Goal: Communication & Community: Share content

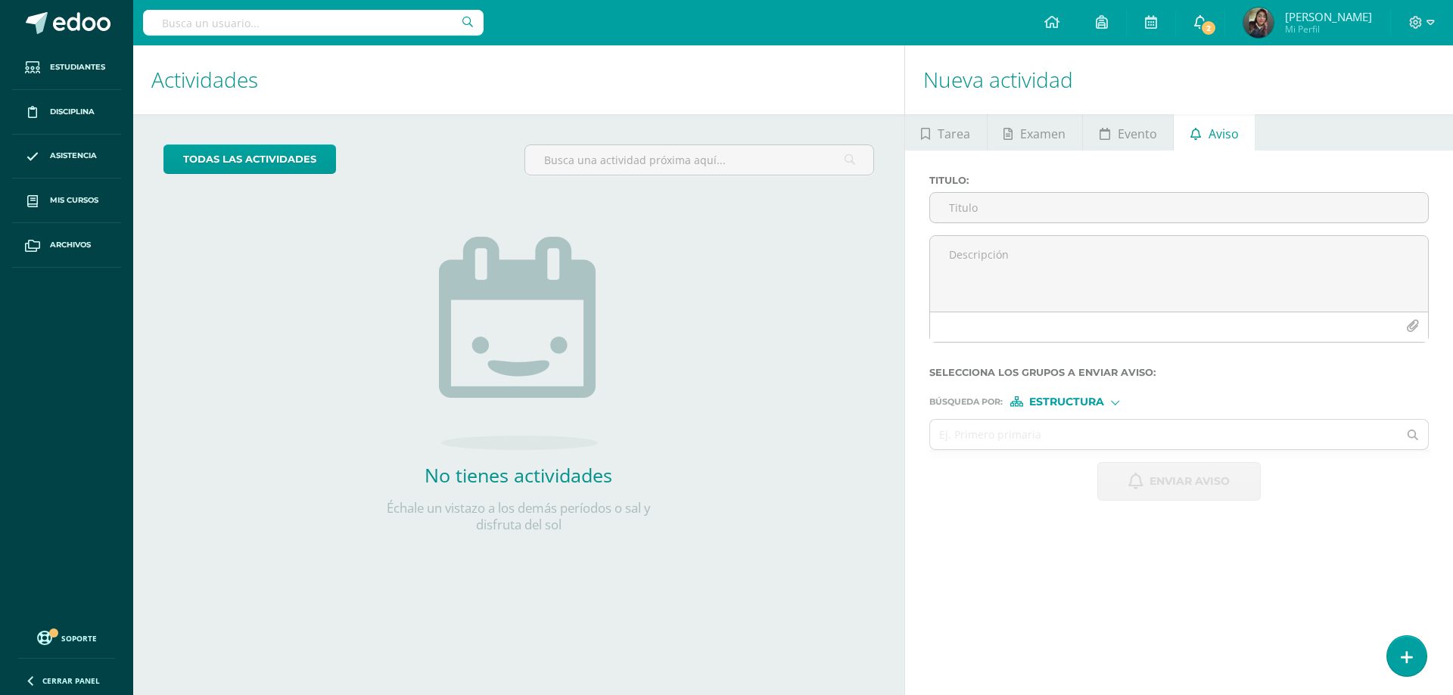
click at [1207, 20] on span "2" at bounding box center [1208, 28] width 17 height 17
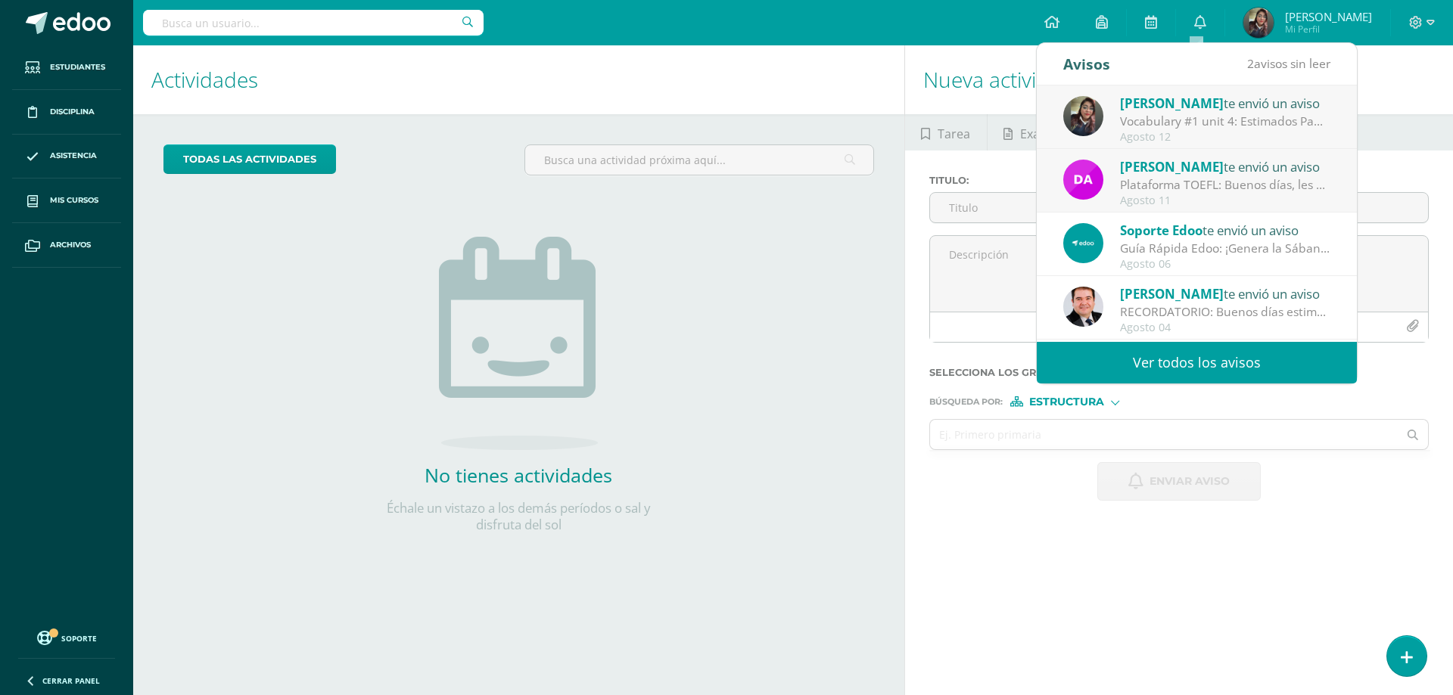
click at [1193, 121] on div "Vocabulary #1 unit 4: Estimados Padres de Familia y Alumnos, gusto en saludarlo…" at bounding box center [1225, 121] width 210 height 17
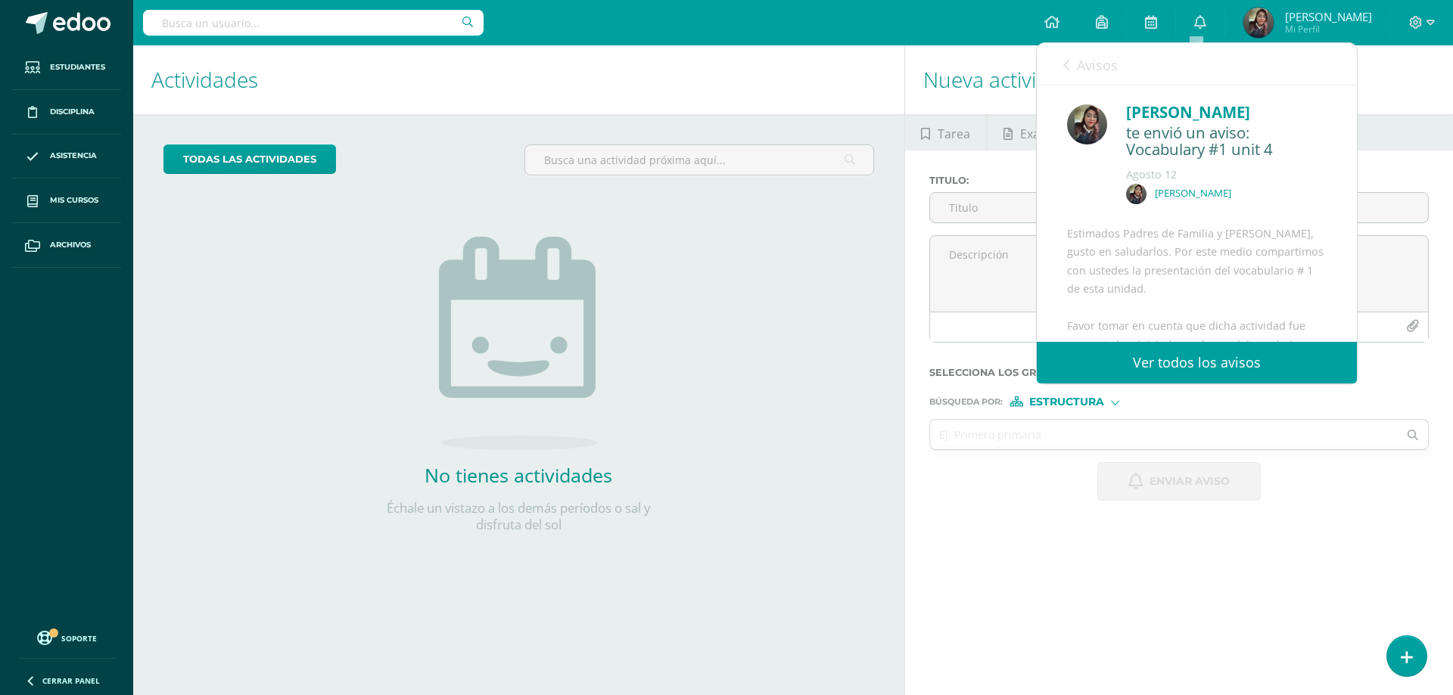
click at [1070, 66] on link "Avisos" at bounding box center [1090, 64] width 54 height 43
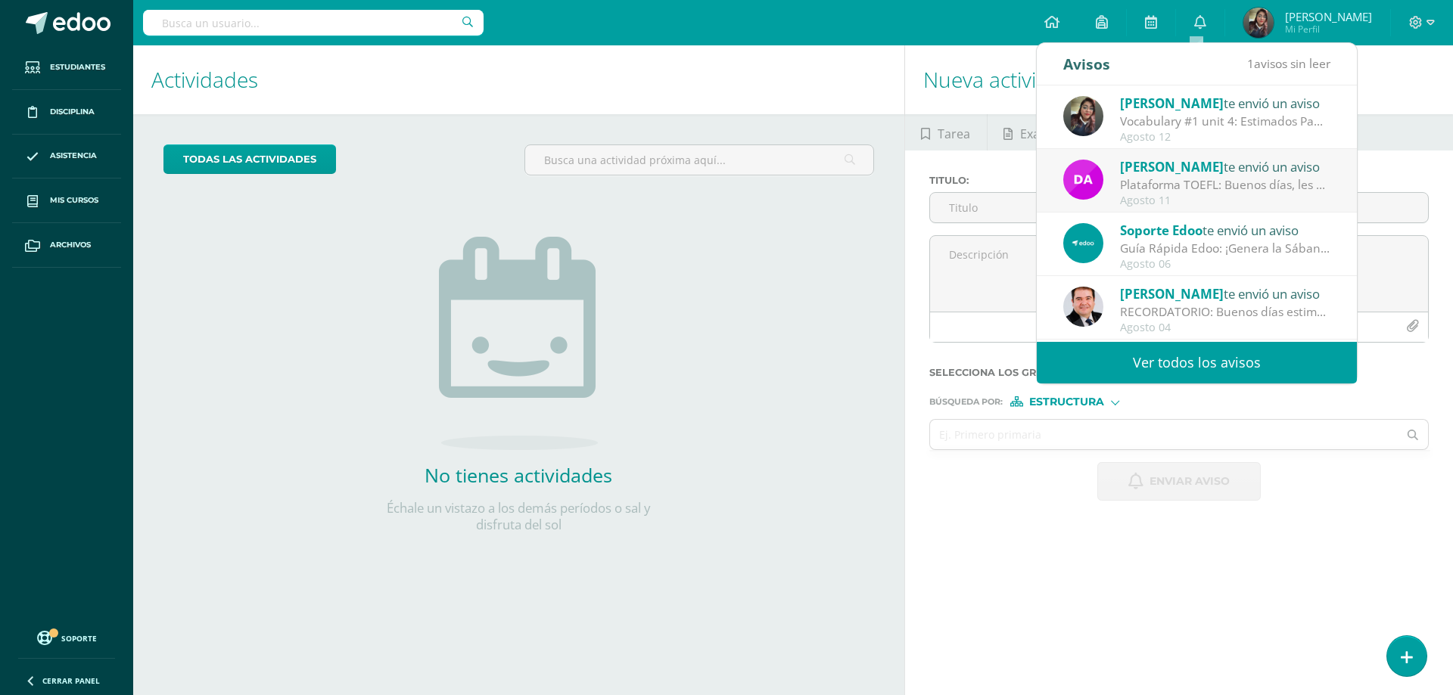
click at [1187, 170] on div "[PERSON_NAME] te envió un aviso" at bounding box center [1225, 167] width 210 height 20
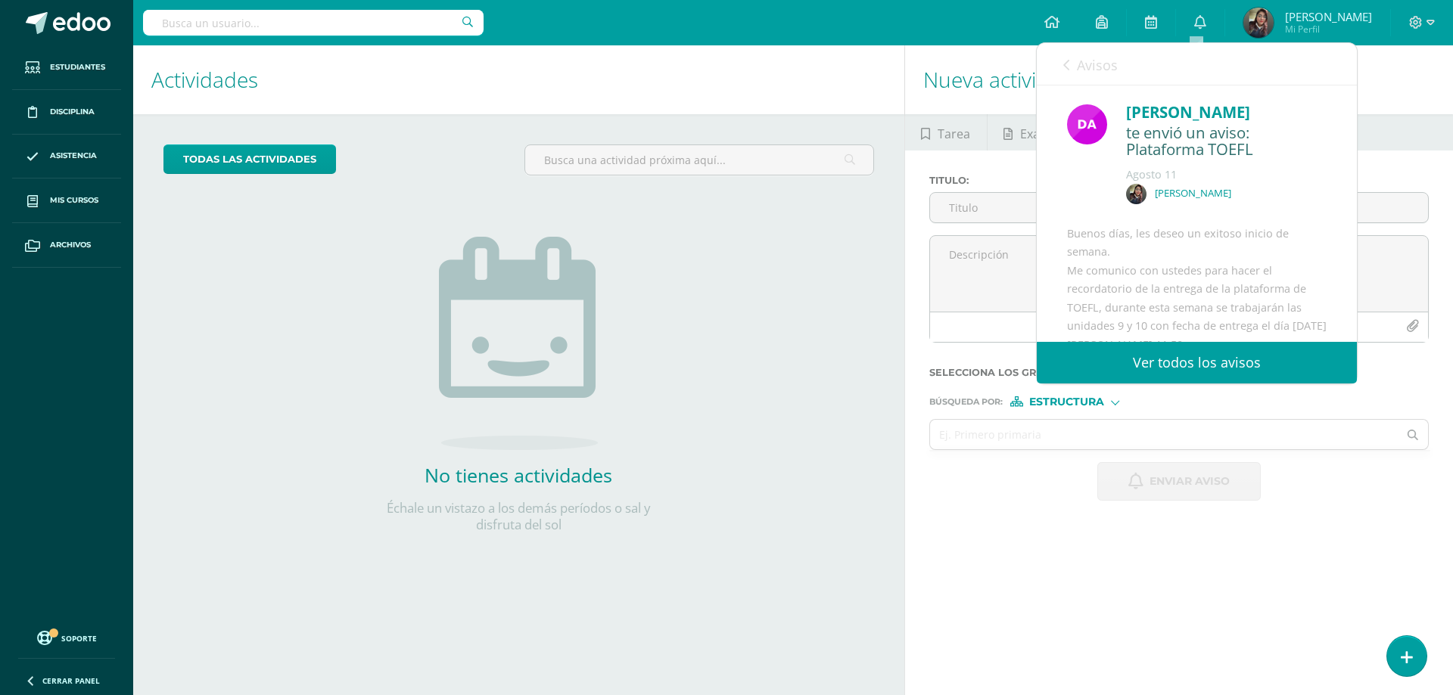
click at [1061, 60] on div "Avisos 0 avisos sin leer Avisos" at bounding box center [1197, 64] width 320 height 42
click at [1071, 65] on link "Avisos" at bounding box center [1090, 64] width 54 height 43
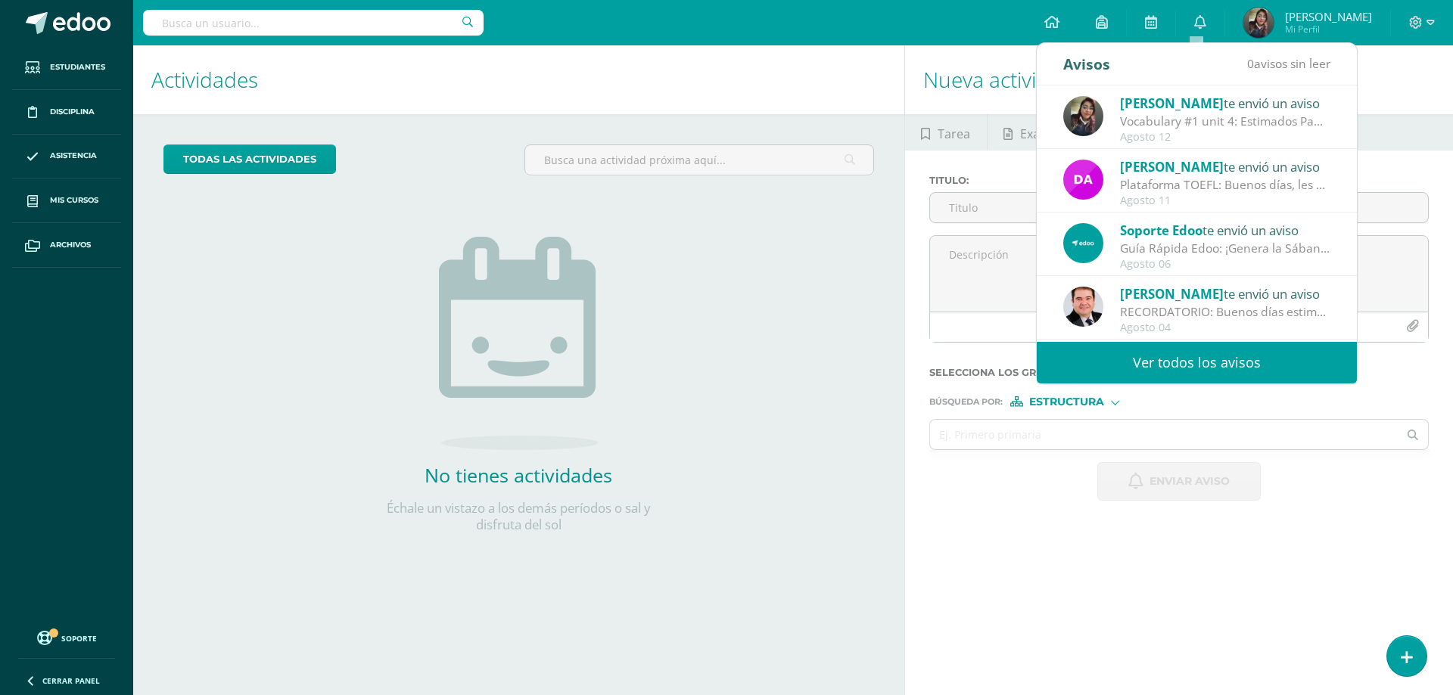
click at [1173, 129] on div "Vocabulary #1 unit 4: Estimados Padres de Familia y Alumnos, gusto en saludarlo…" at bounding box center [1225, 121] width 210 height 17
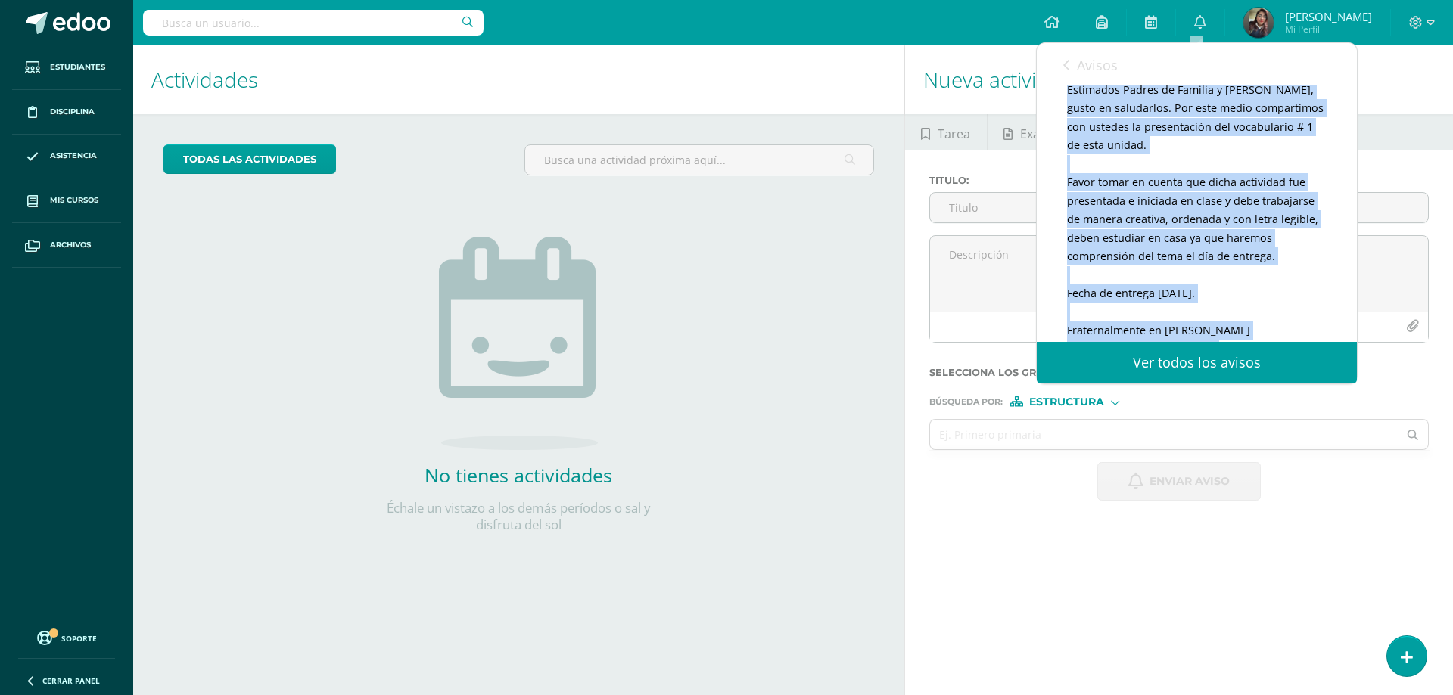
scroll to position [66, 0]
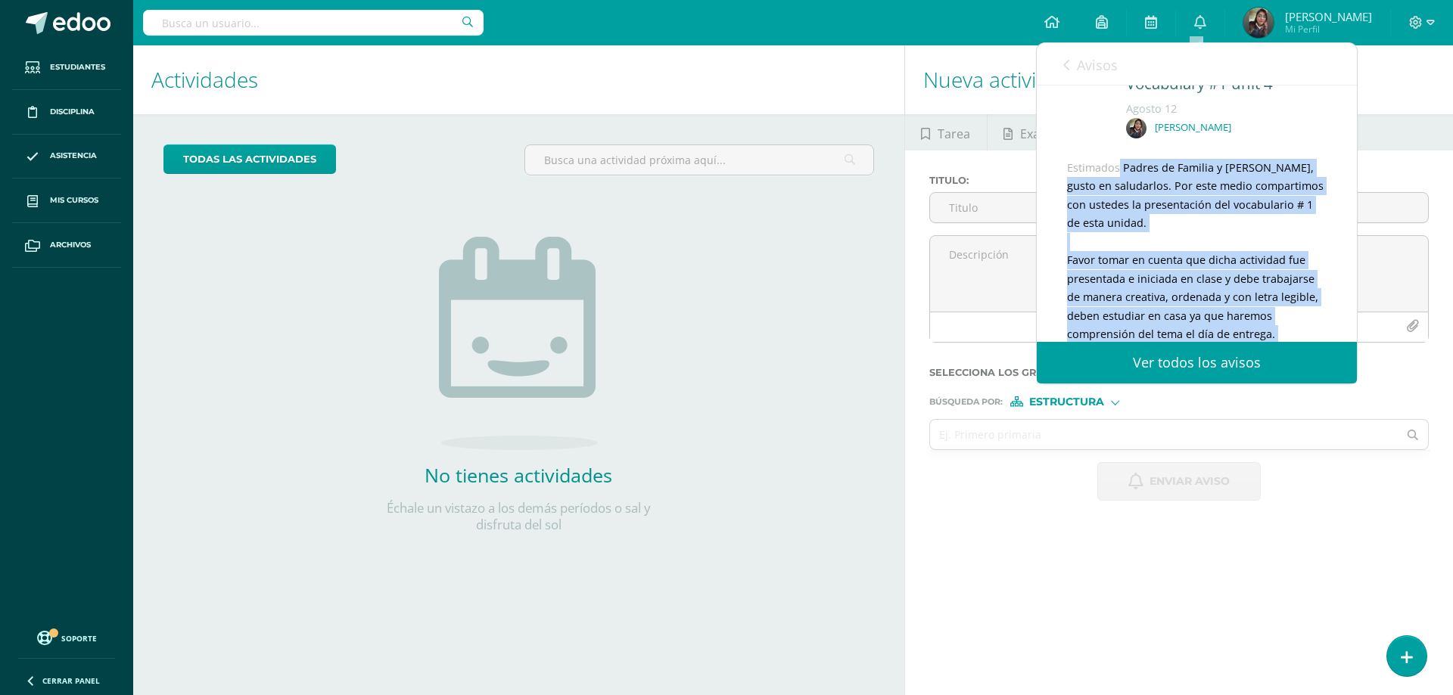
drag, startPoint x: 1205, startPoint y: 283, endPoint x: 1065, endPoint y: 186, distance: 170.9
click at [1065, 186] on div "[PERSON_NAME] te envió un aviso: Vocabulary #1 unit [DATE] [PERSON_NAME] Estima…" at bounding box center [1197, 316] width 320 height 592
copy div "Estimados Padres de Familia y [PERSON_NAME], gusto en saludarlos. Por este medi…"
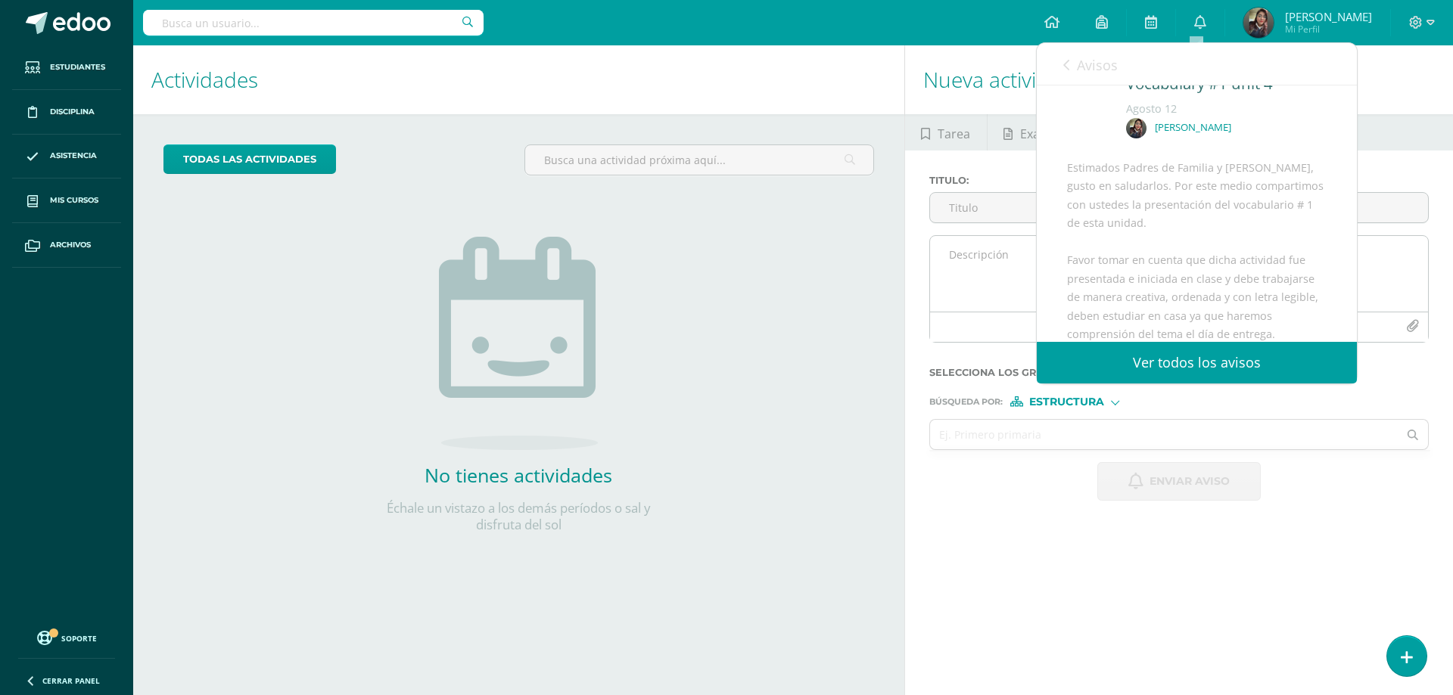
click at [1010, 254] on textarea at bounding box center [1179, 274] width 498 height 76
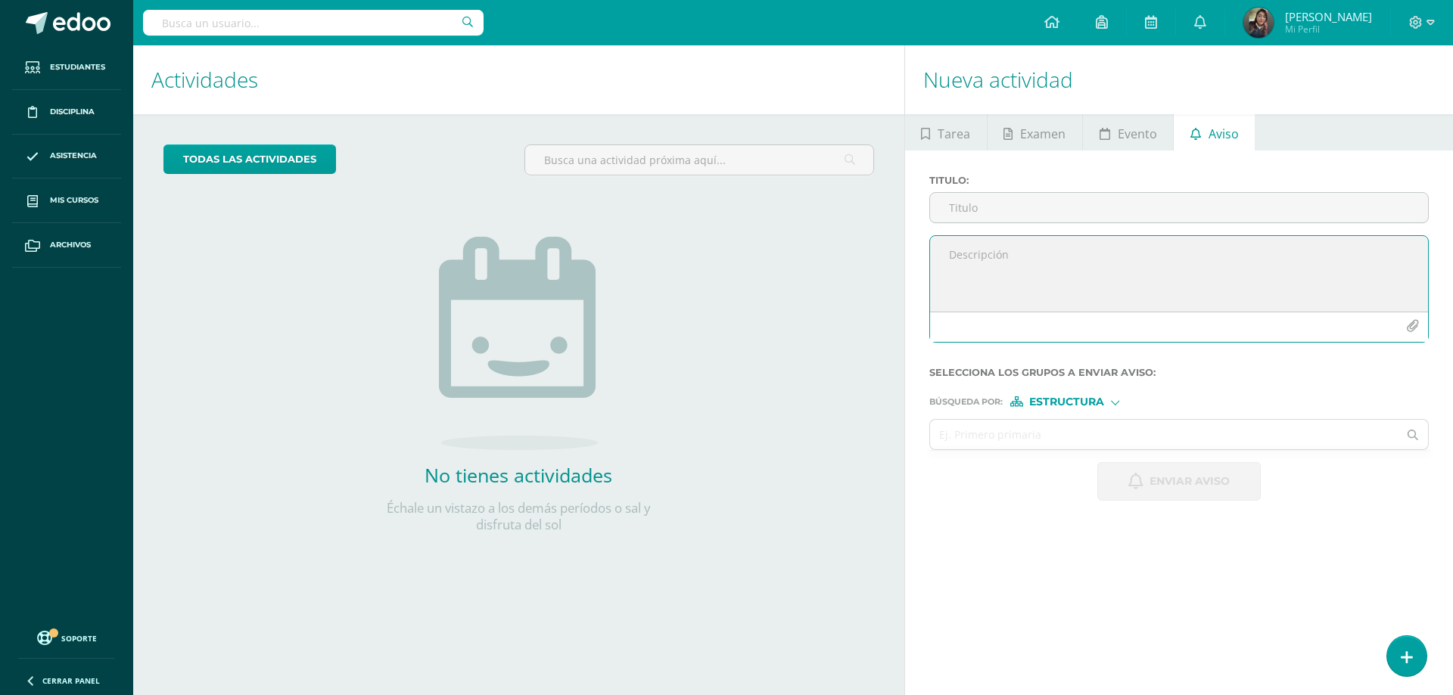
paste textarea "Estimados Padres de Familia y [PERSON_NAME], gusto en saludarlos. Por este medi…"
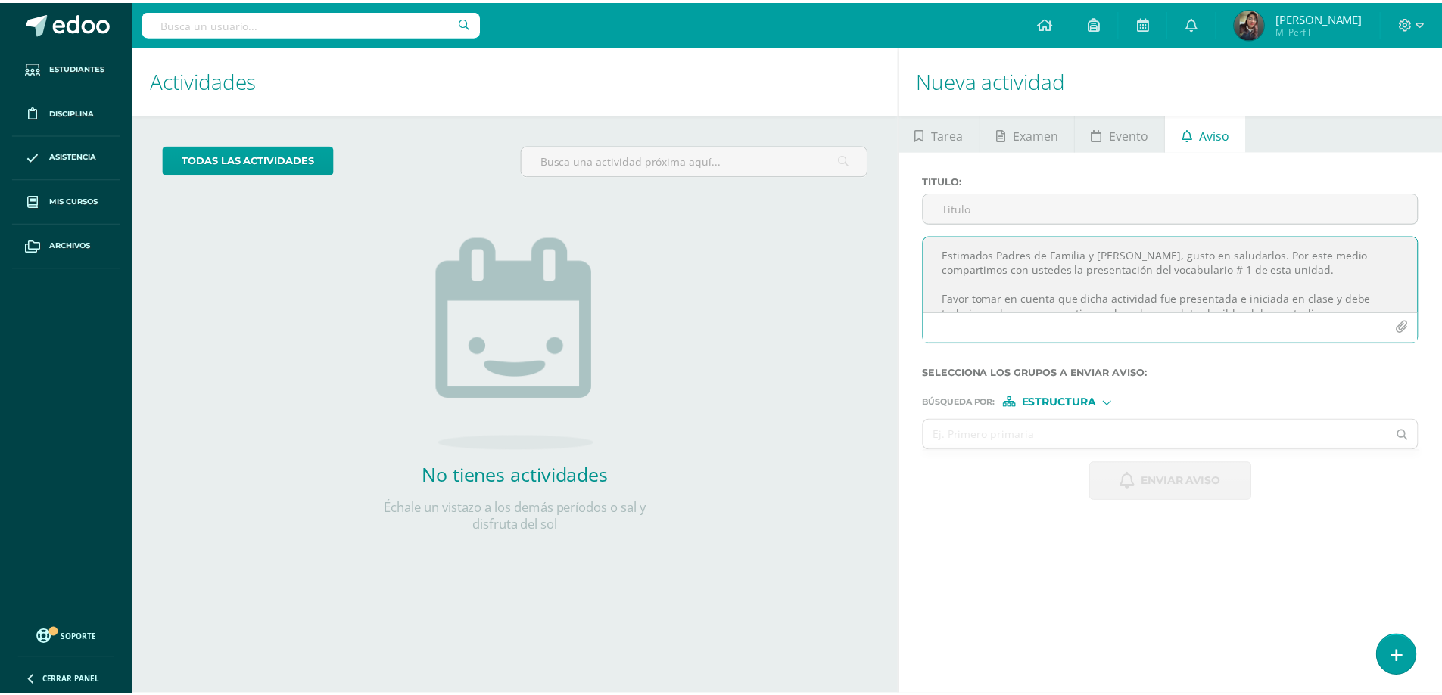
scroll to position [94, 0]
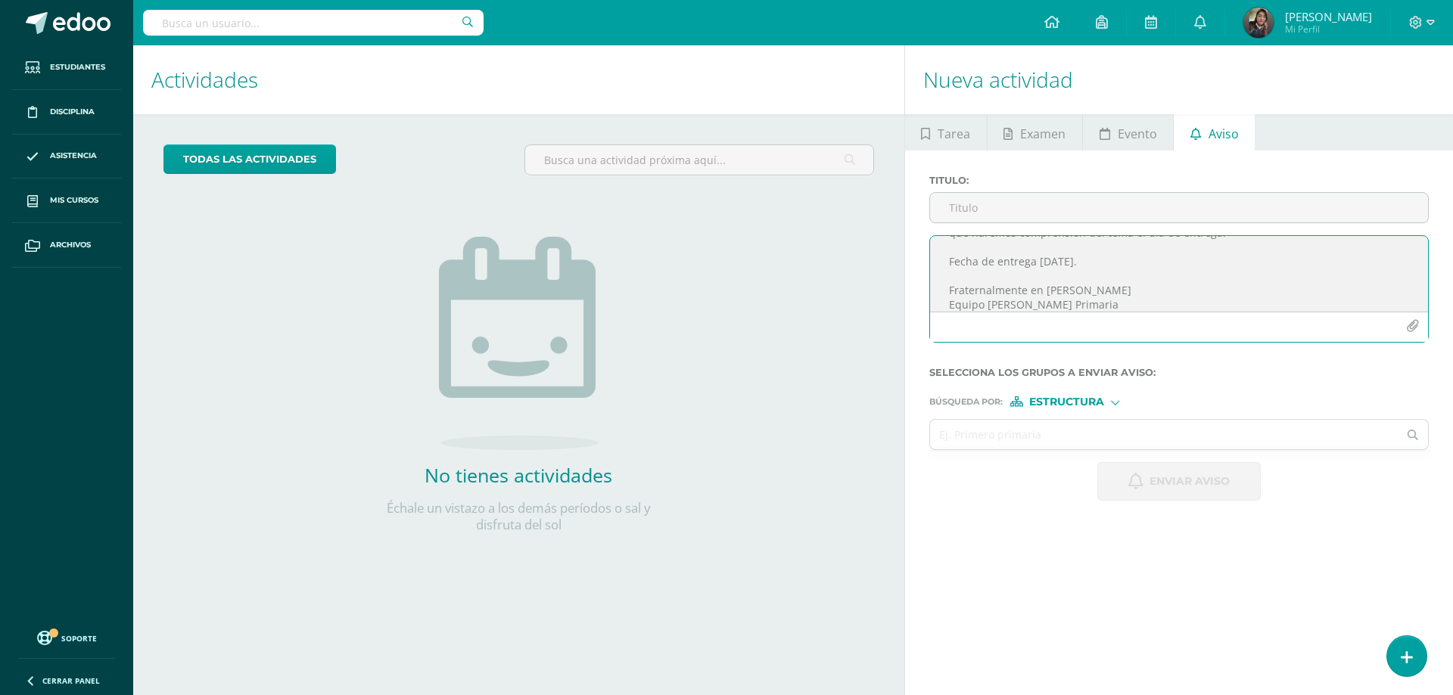
type textarea "Estimados Padres de Familia y [PERSON_NAME], gusto en saludarlos. Por este medi…"
click at [1162, 210] on input "Titulo :" at bounding box center [1179, 208] width 498 height 30
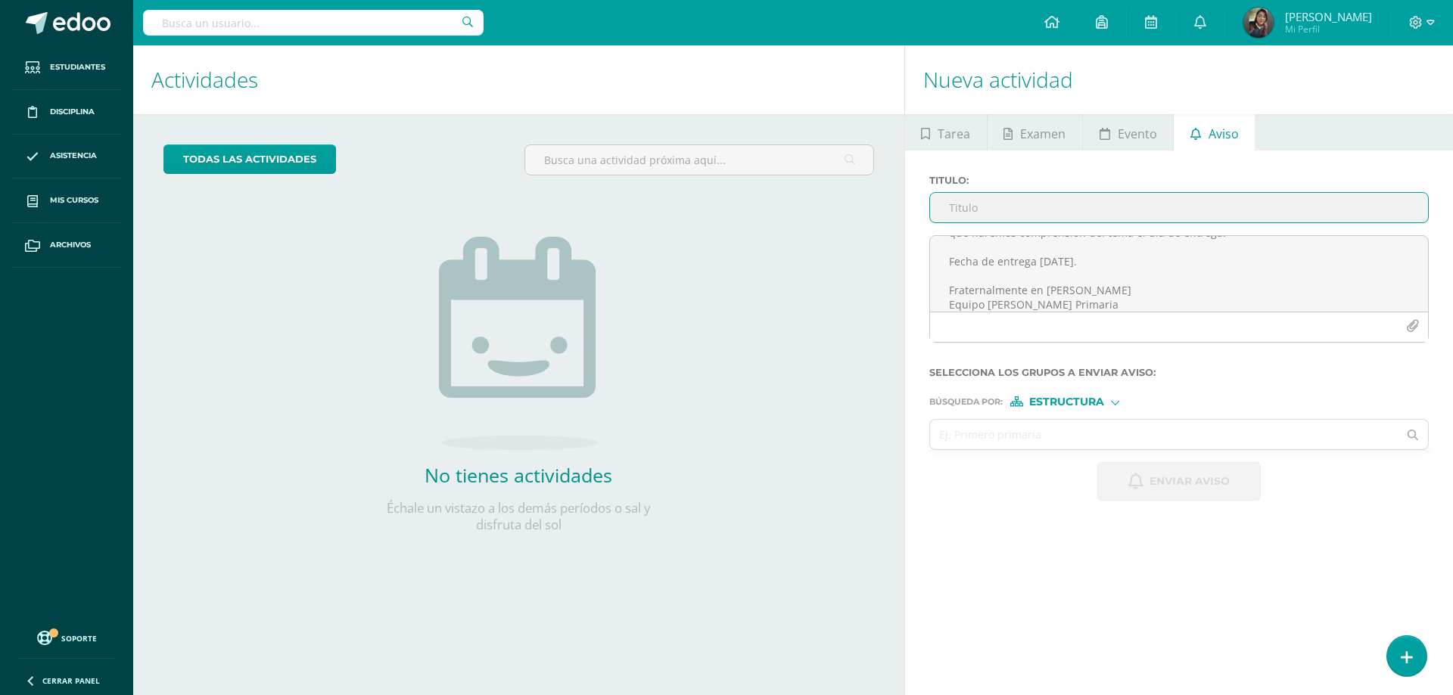
paste input "Vocabulary #1 unit 4"
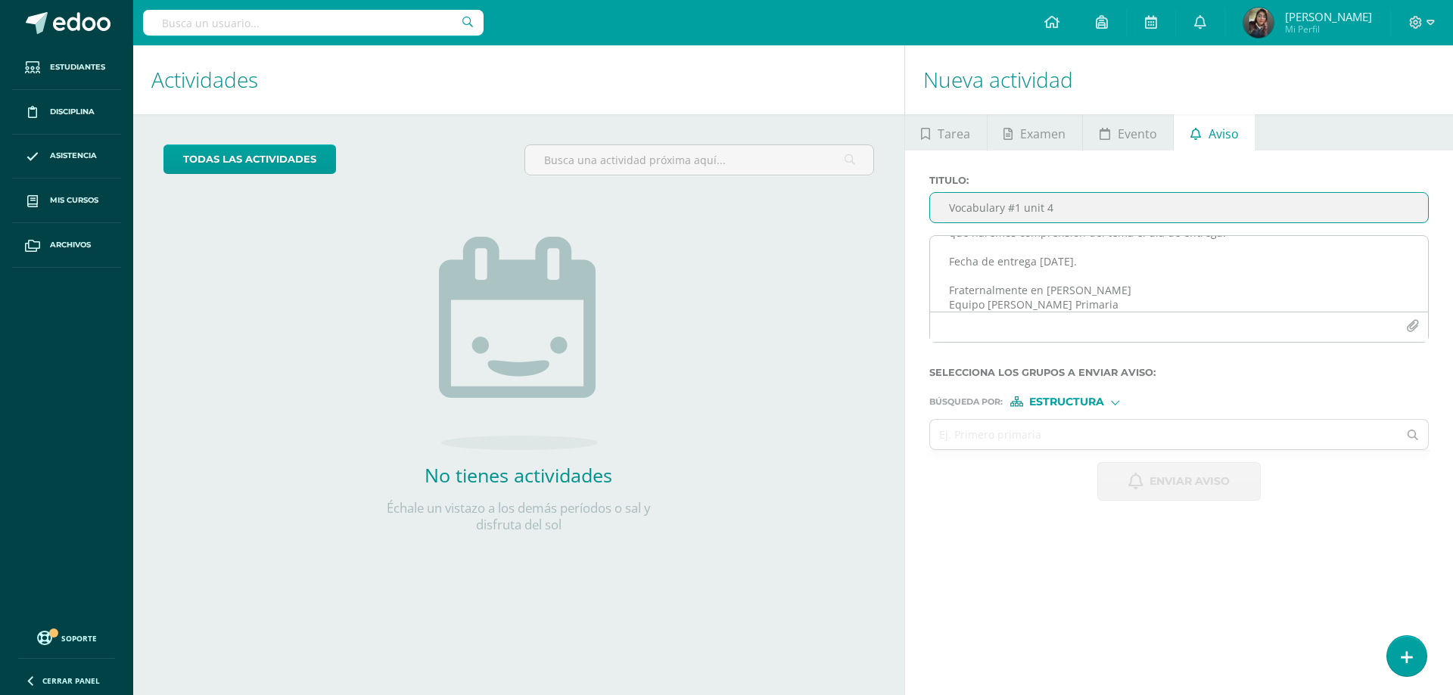
click at [1416, 325] on icon "button" at bounding box center [1412, 326] width 13 height 13
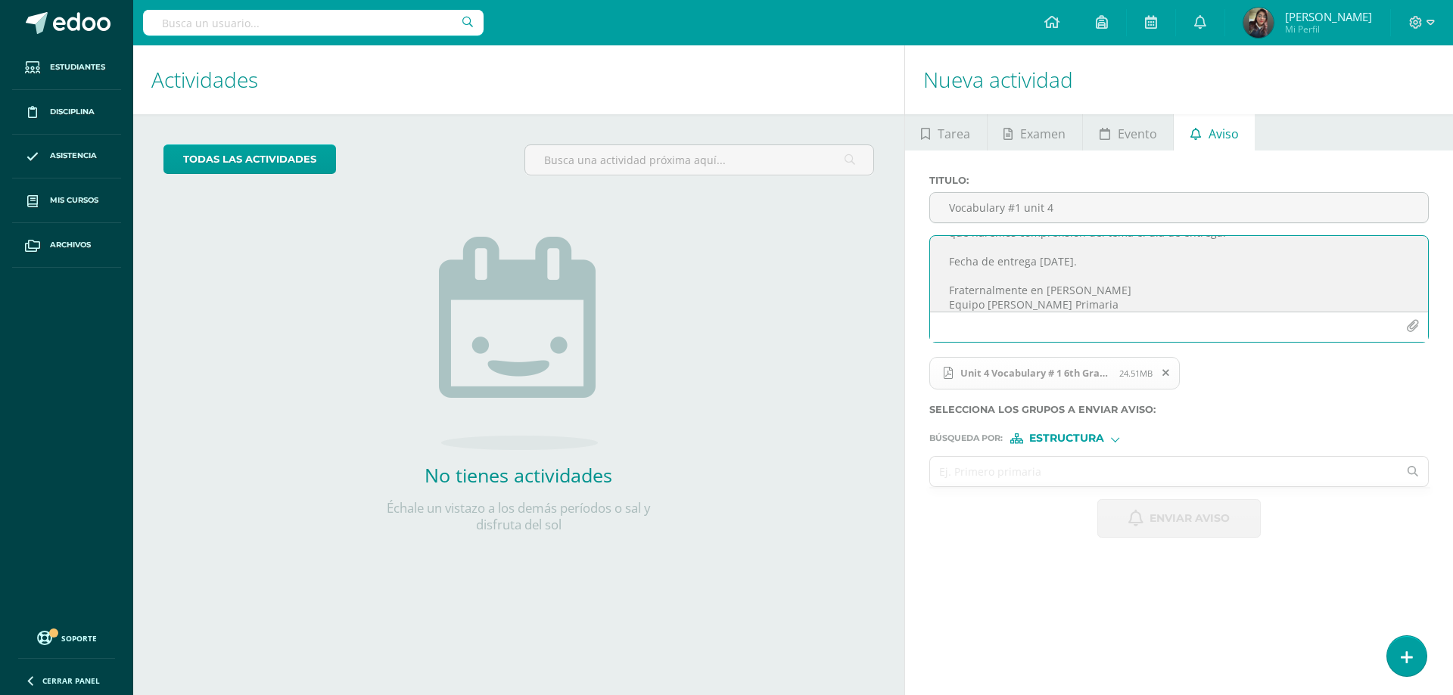
click at [1118, 477] on input "text" at bounding box center [1164, 472] width 468 height 30
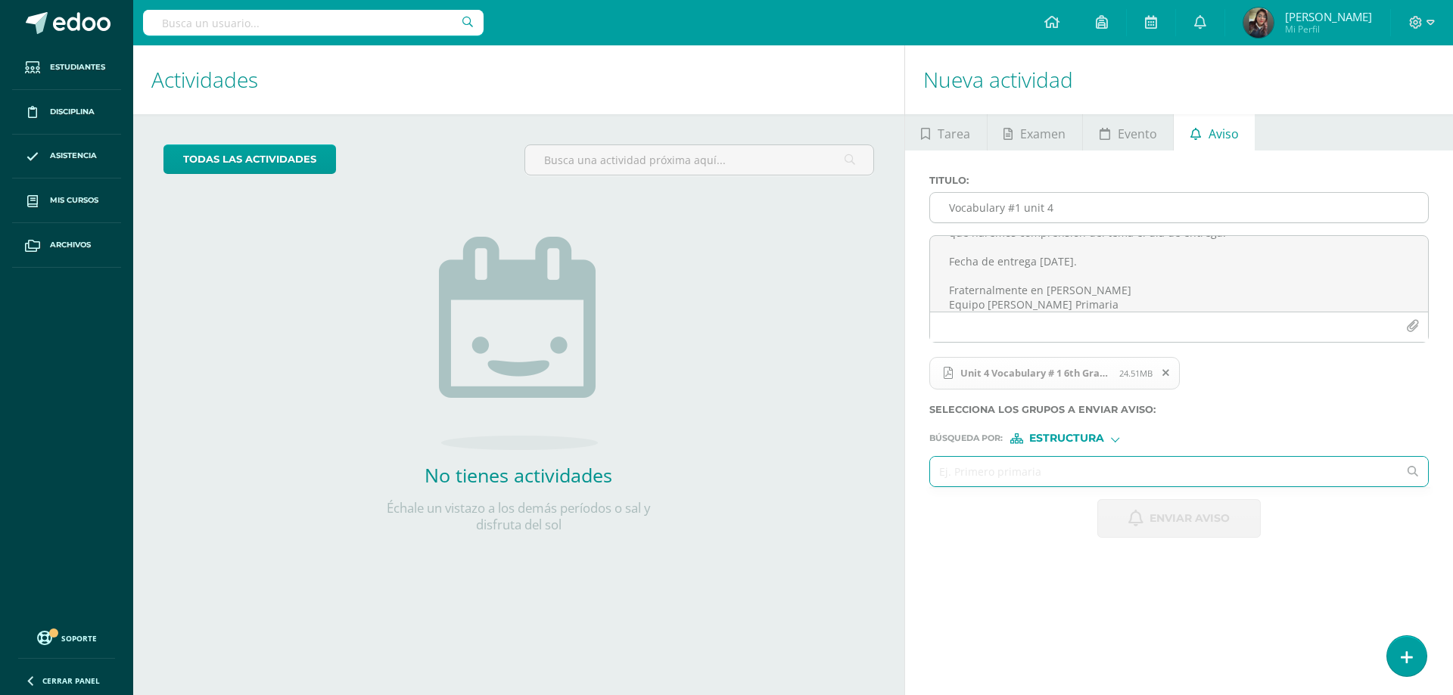
click at [1141, 210] on input "Vocabulary #1 unit 4" at bounding box center [1179, 208] width 498 height 30
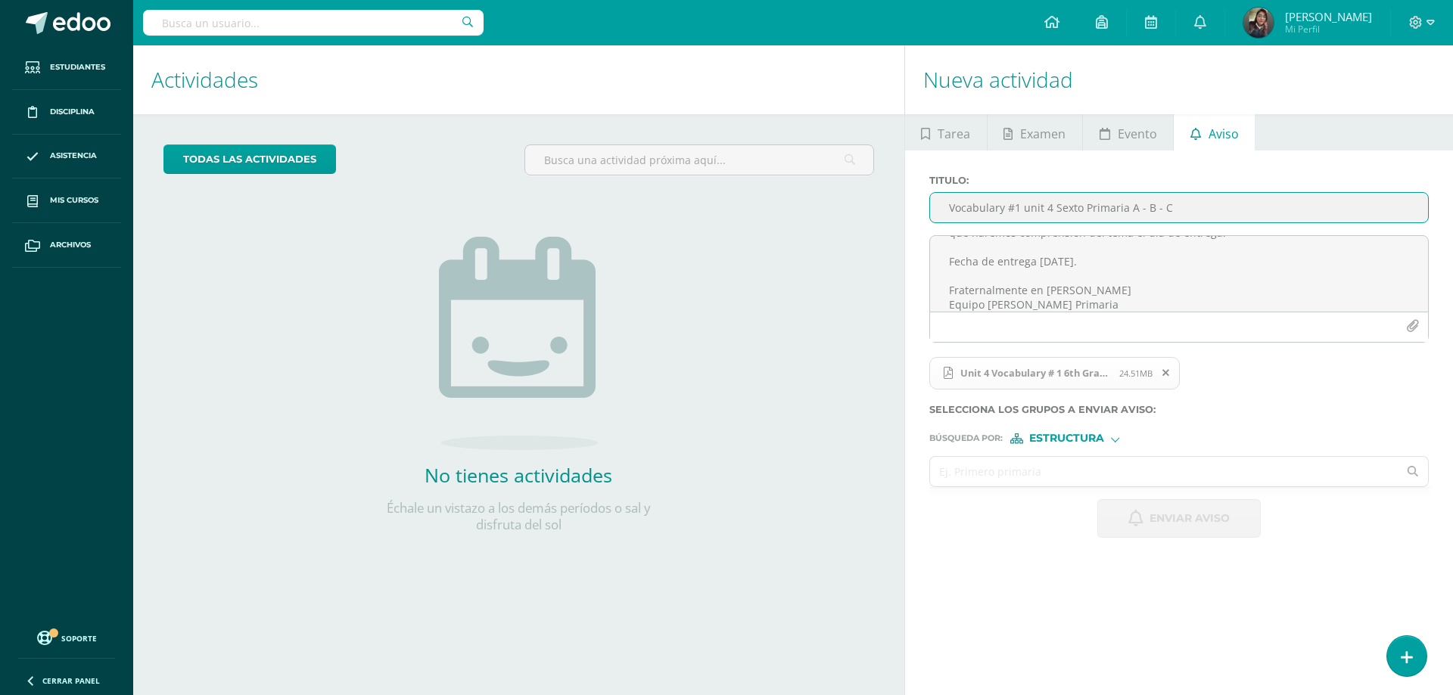
type input "Vocabulary #1 unit 4 Sexto Primaria A - B - C"
click at [1168, 465] on input "text" at bounding box center [1164, 472] width 468 height 30
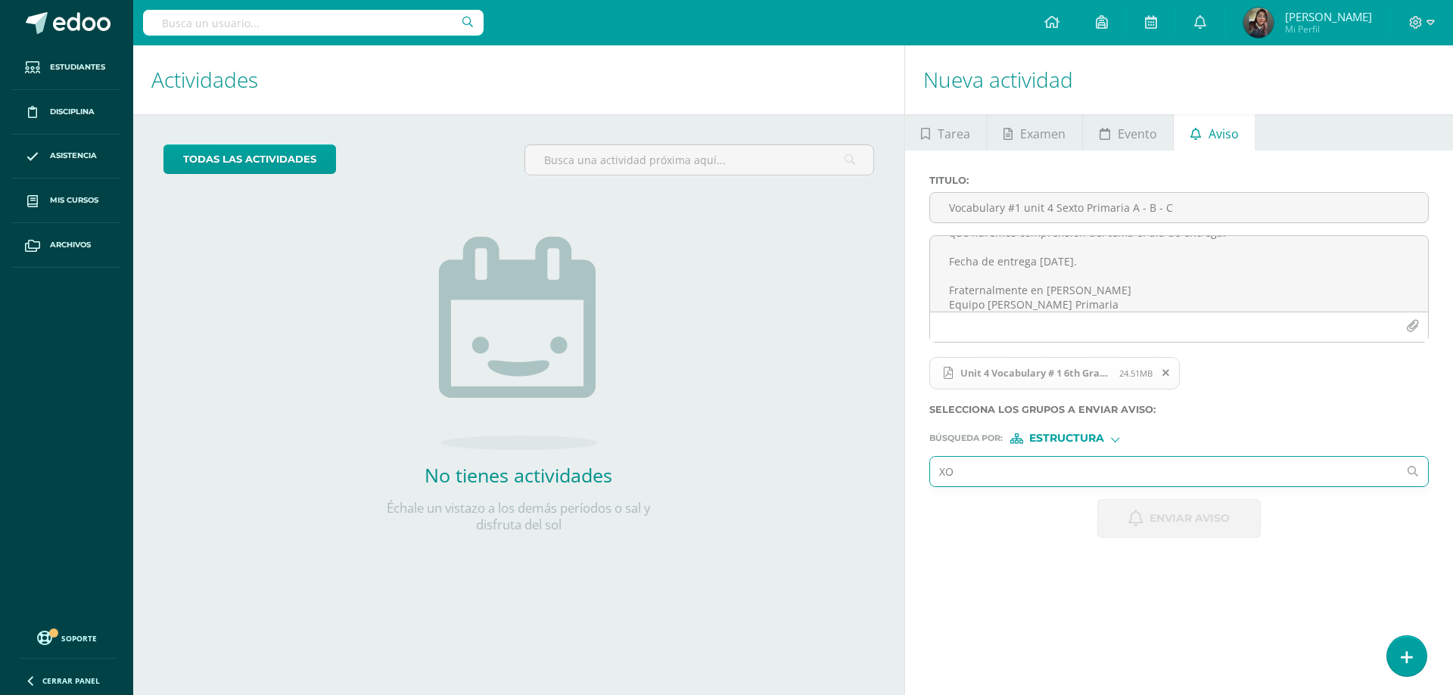
type input "X"
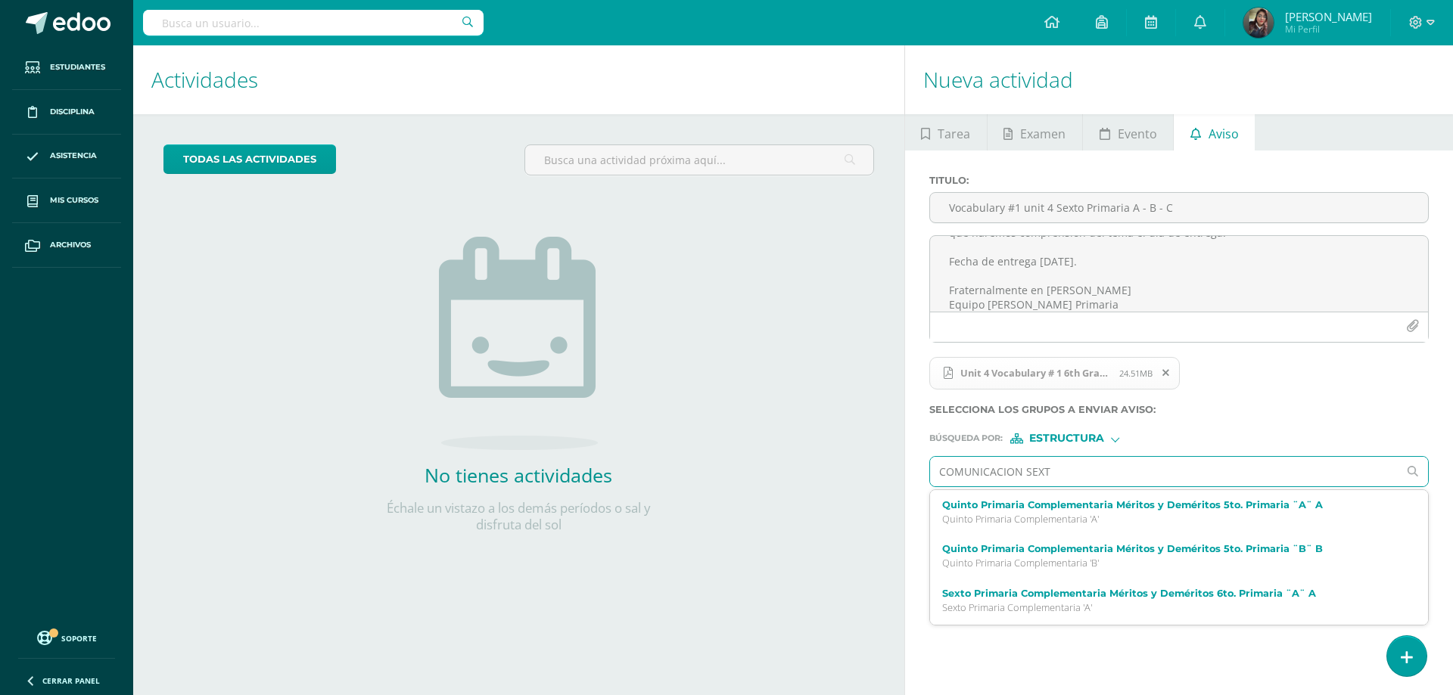
type input "COMUNICACION SEXTO"
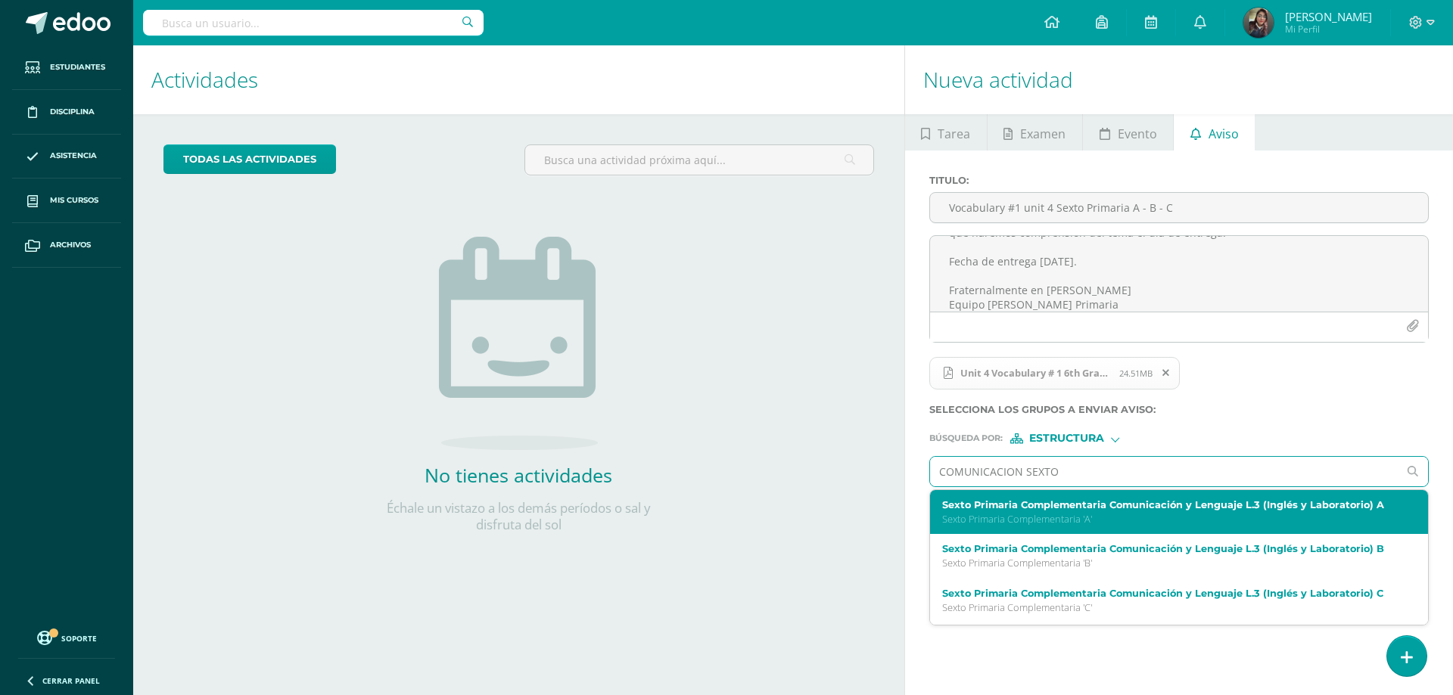
click at [1160, 512] on div "Sexto Primaria Complementaria Comunicación y Lenguaje L.3 (Inglés y Laboratorio…" at bounding box center [1168, 512] width 453 height 26
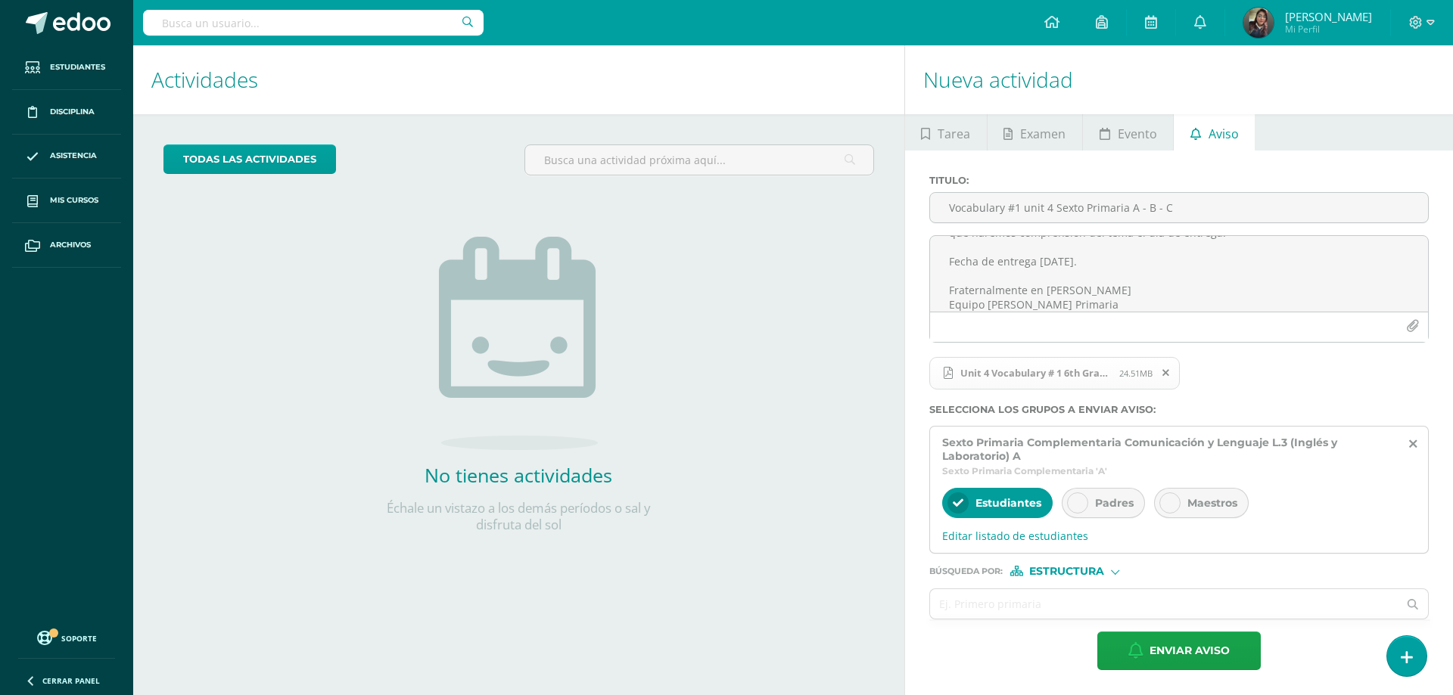
click at [1095, 499] on span "Padres" at bounding box center [1114, 503] width 39 height 14
click at [1062, 617] on input "text" at bounding box center [1164, 604] width 468 height 30
paste input "COMUNICACION SEXTO"
type input "COMUNICACION SEXTO"
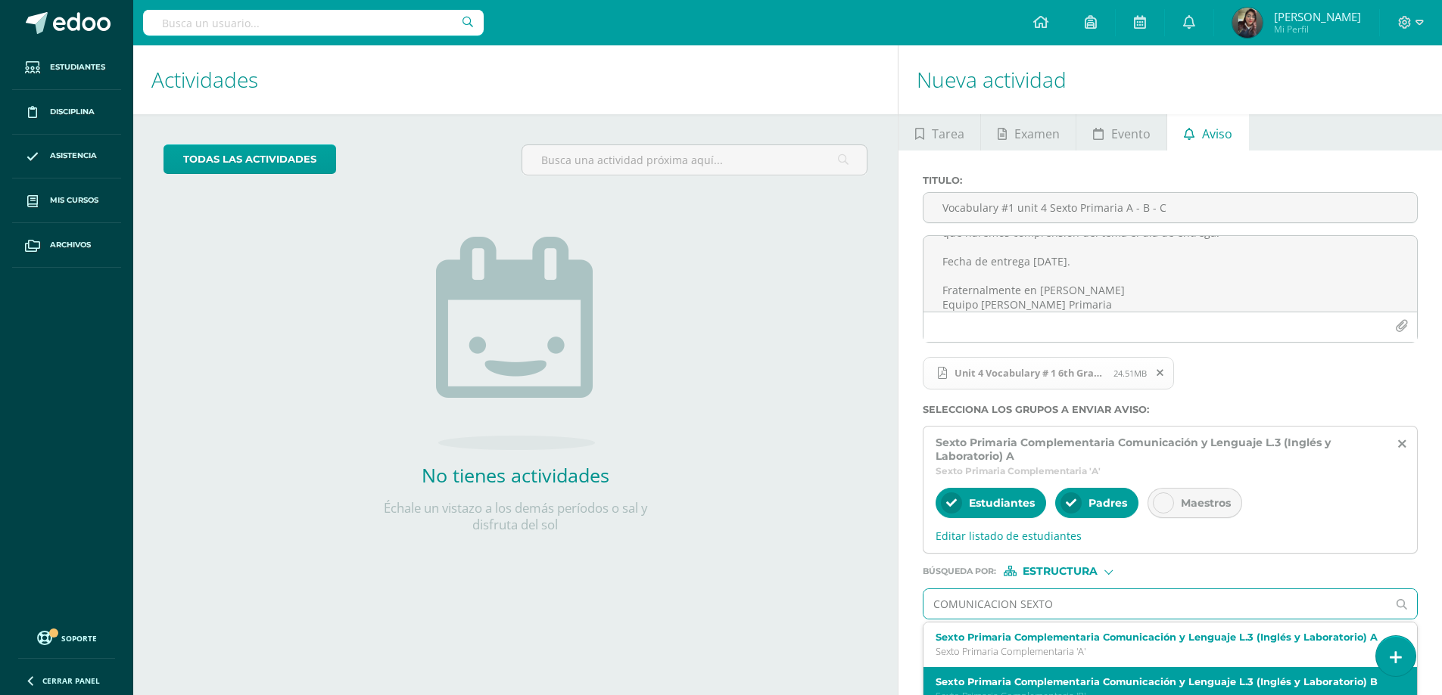
scroll to position [16, 0]
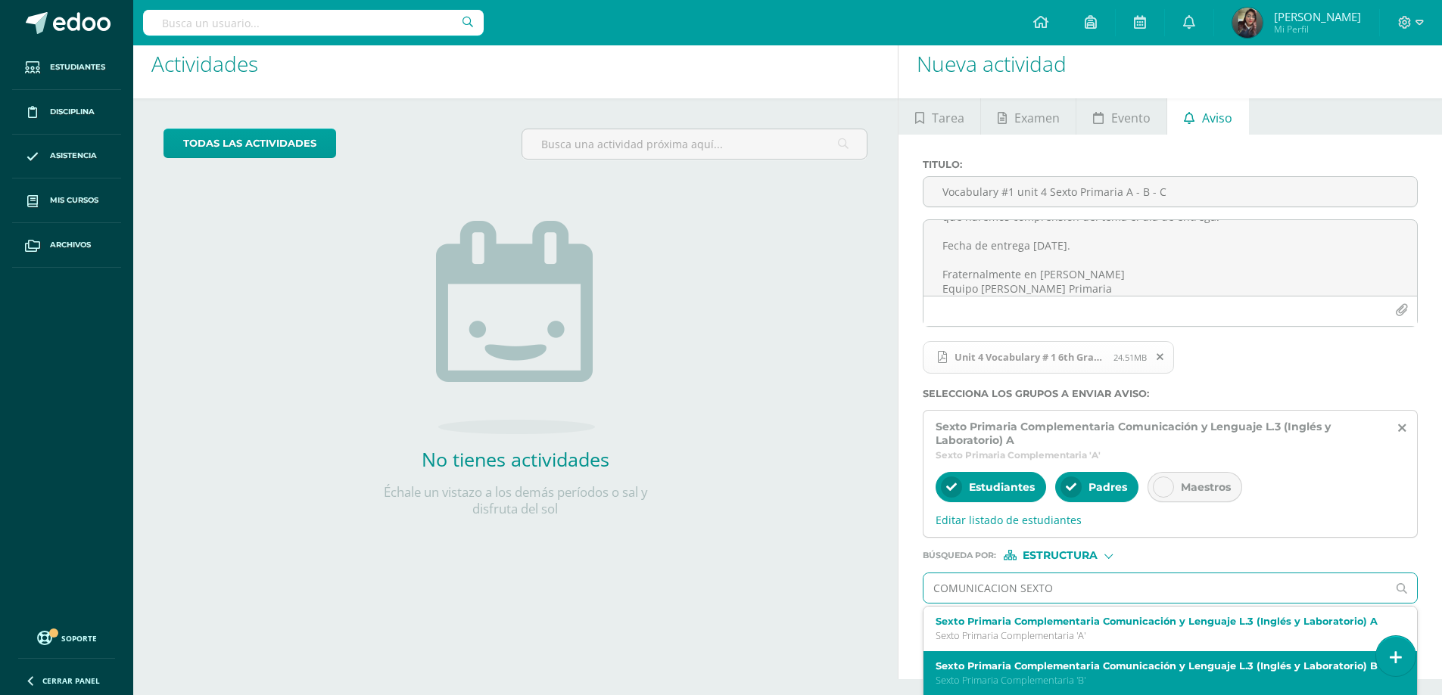
click at [1087, 680] on p "Sexto Primaria Complementaria 'B'" at bounding box center [1159, 680] width 449 height 13
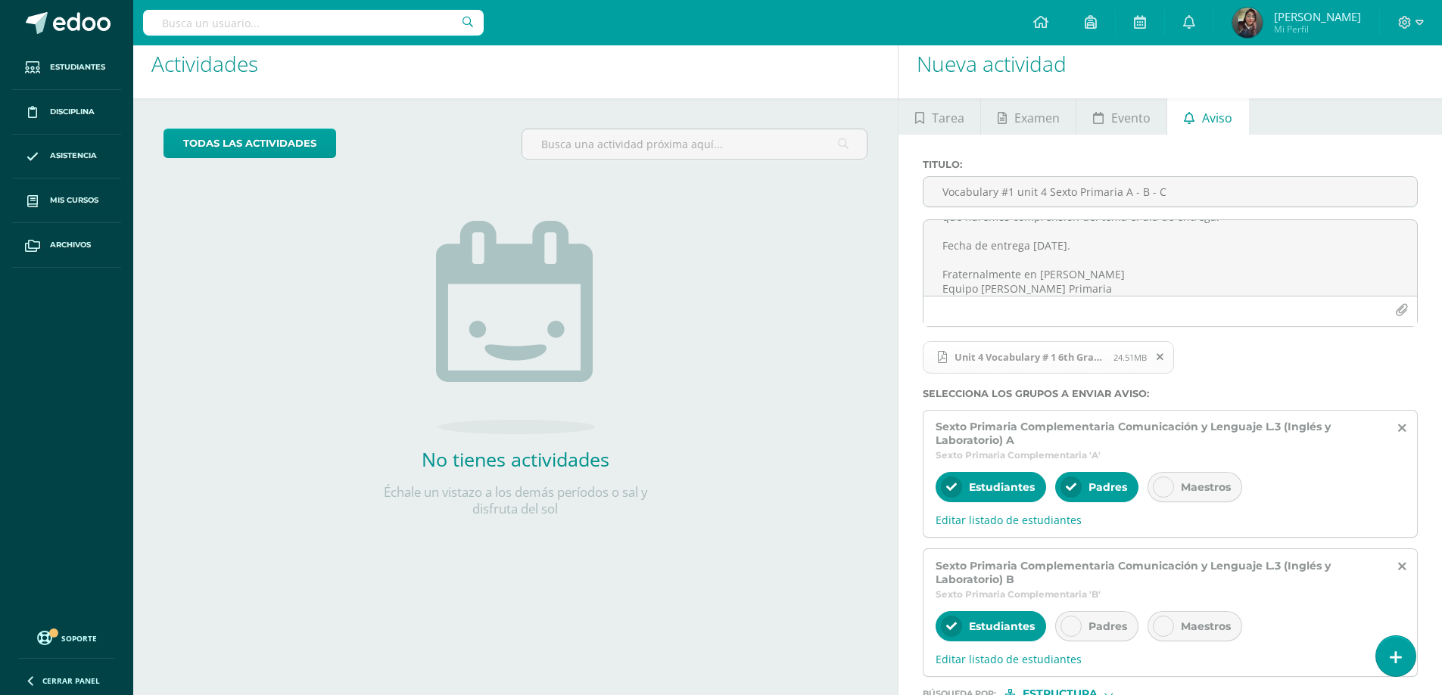
click at [1071, 623] on icon at bounding box center [1070, 626] width 11 height 11
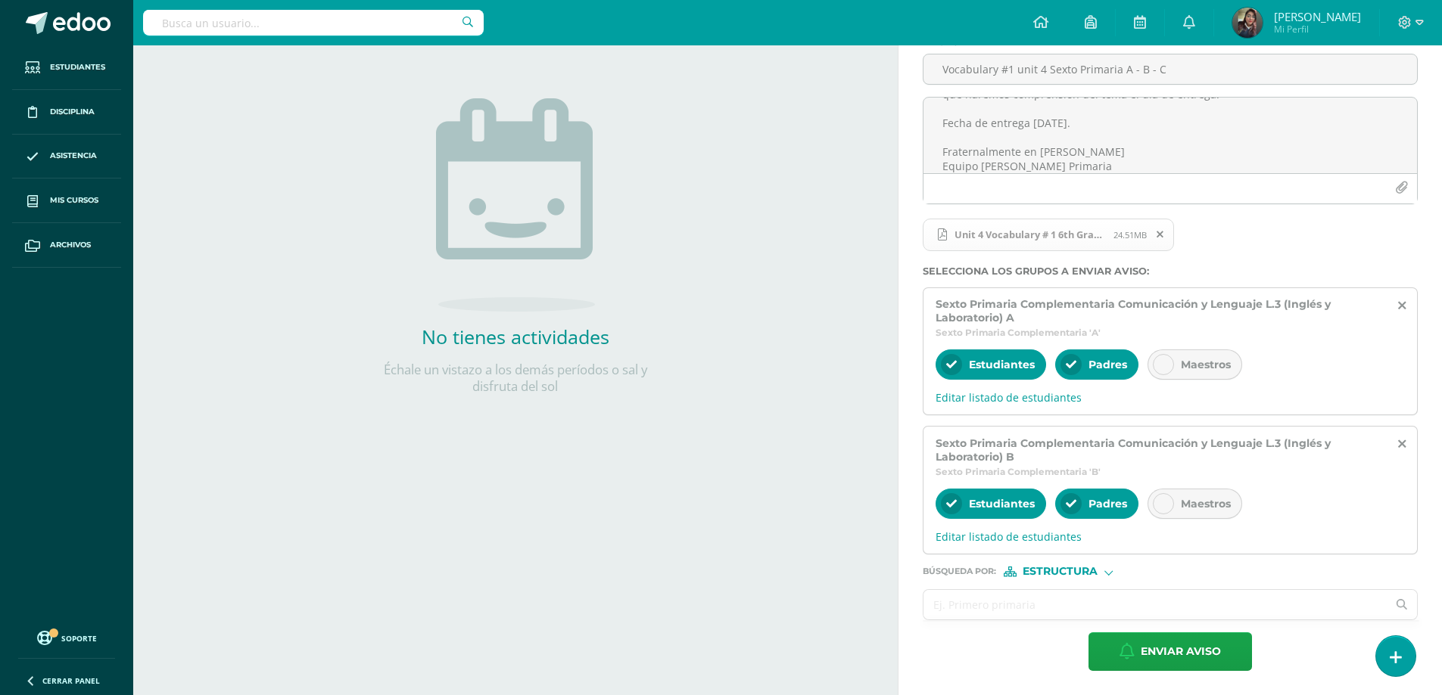
click at [984, 605] on input "text" at bounding box center [1154, 605] width 463 height 30
paste input "COMUNICACION SEXTO"
type input "COMUNICACION SEXTO"
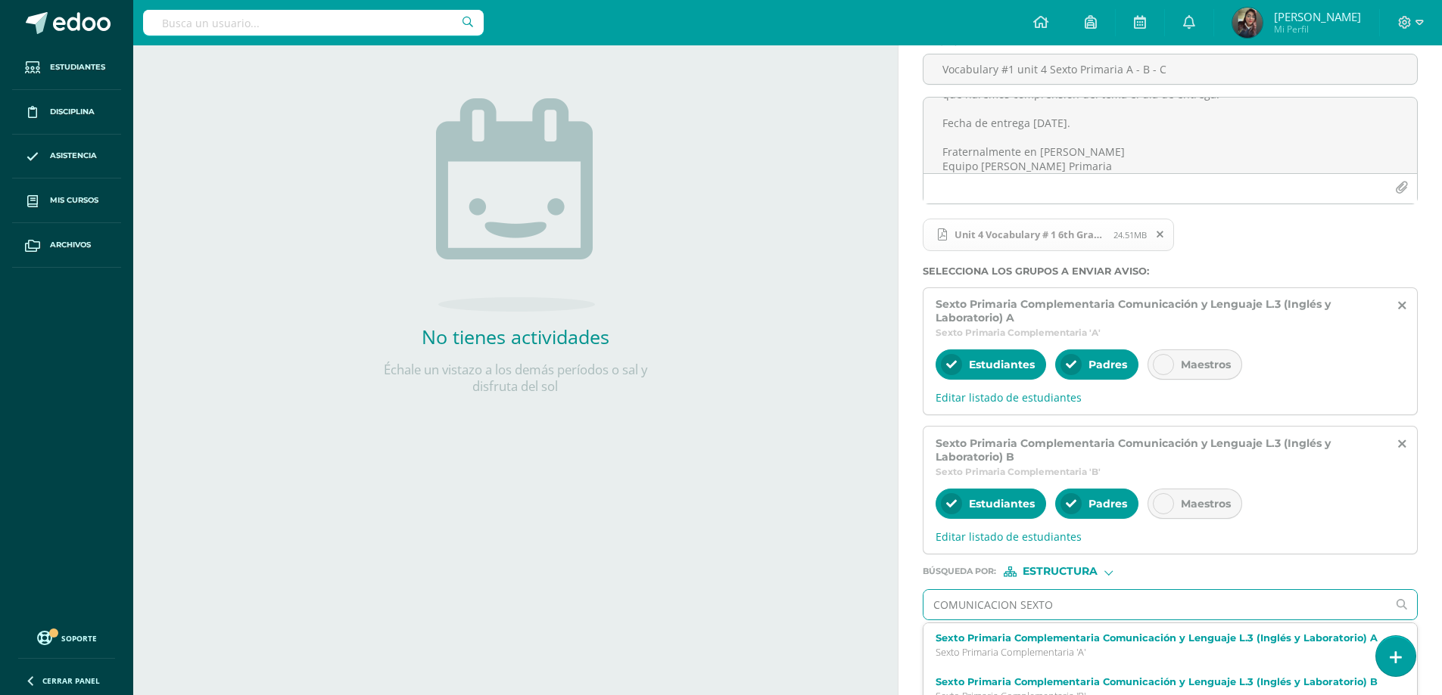
scroll to position [202, 0]
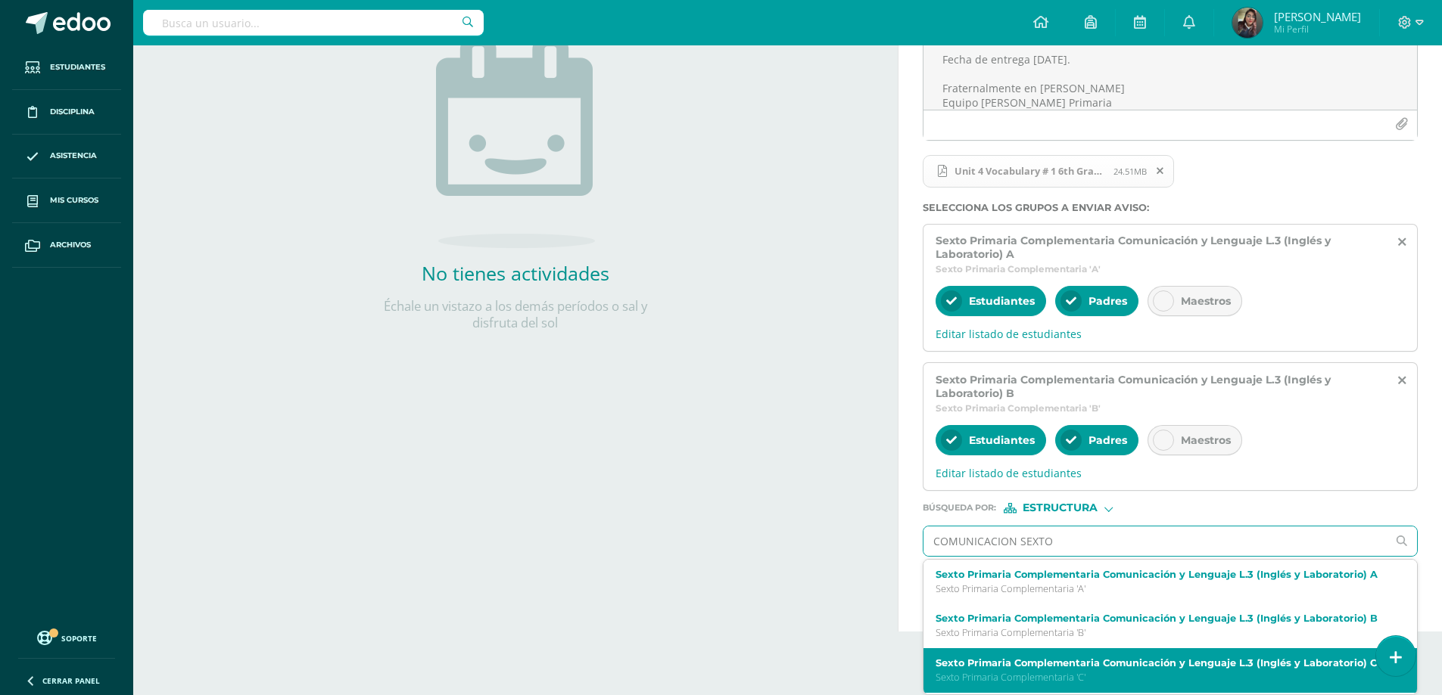
click at [999, 679] on p "Sexto Primaria Complementaria 'C'" at bounding box center [1159, 677] width 449 height 13
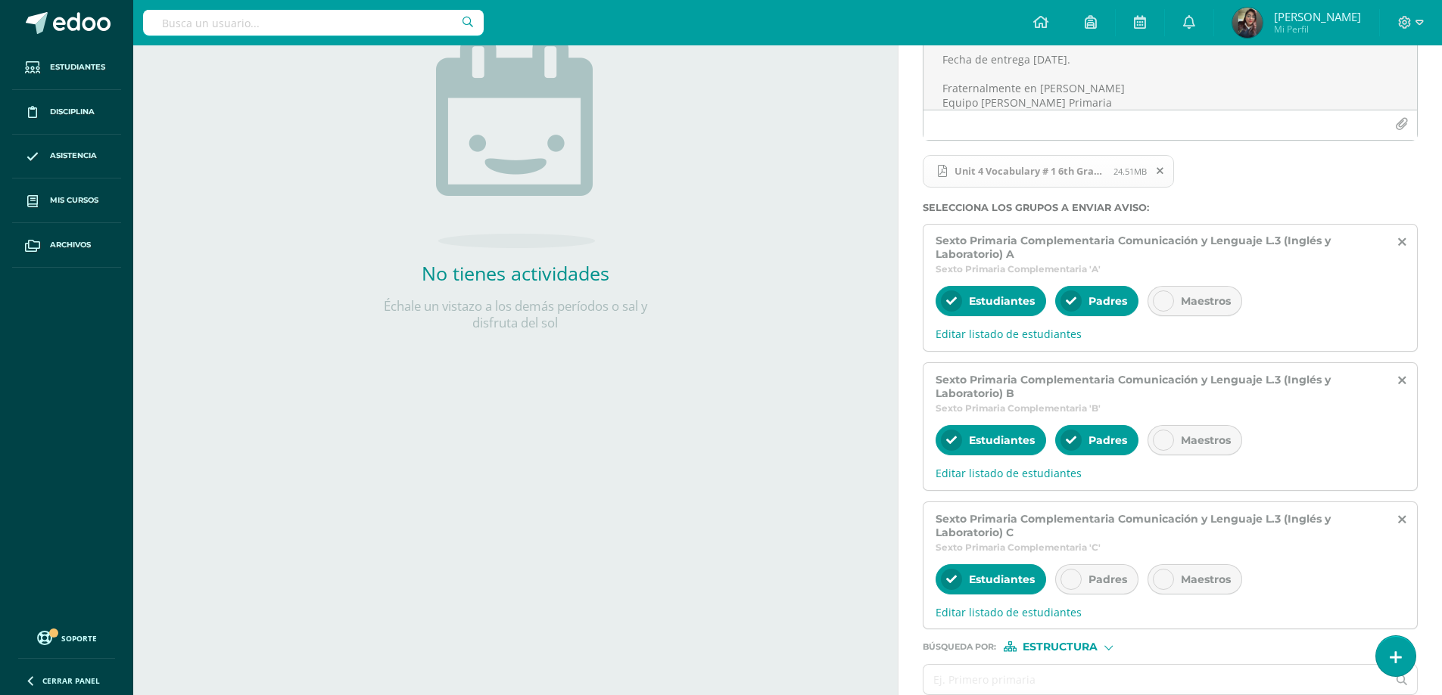
click at [1068, 583] on icon at bounding box center [1070, 579] width 11 height 11
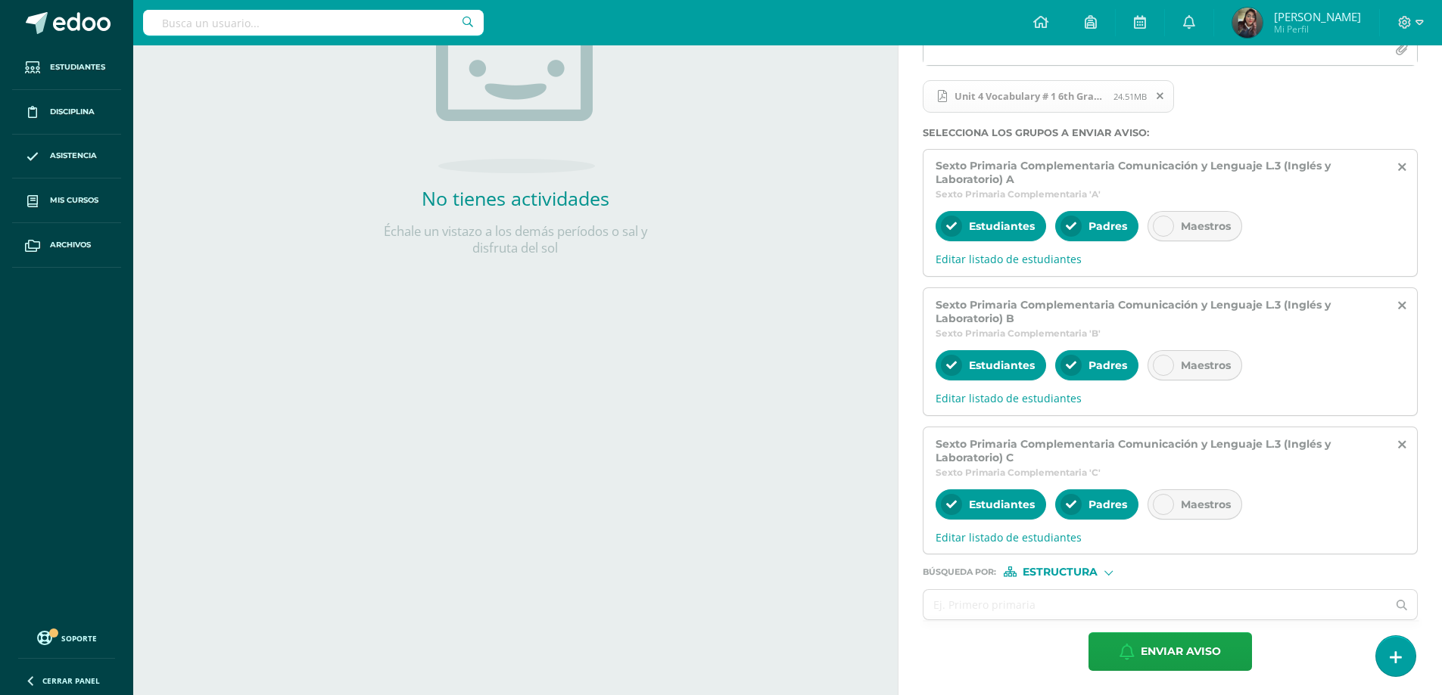
click at [1069, 568] on span "Estructura" at bounding box center [1059, 572] width 75 height 8
click at [1062, 609] on span "Persona" at bounding box center [1066, 612] width 54 height 8
click at [1058, 614] on input "text" at bounding box center [1154, 605] width 463 height 30
type input "[PERSON_NAME]"
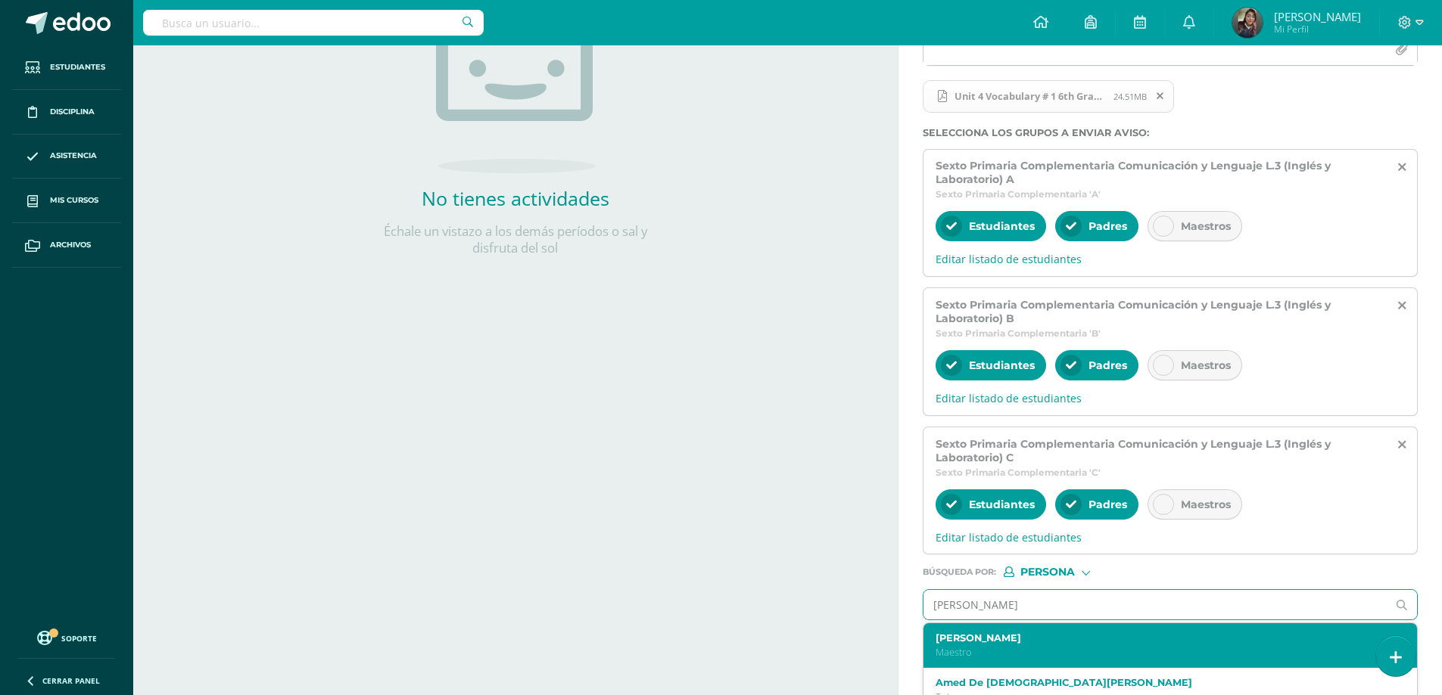
click at [1048, 646] on p "Maestro" at bounding box center [1159, 652] width 449 height 13
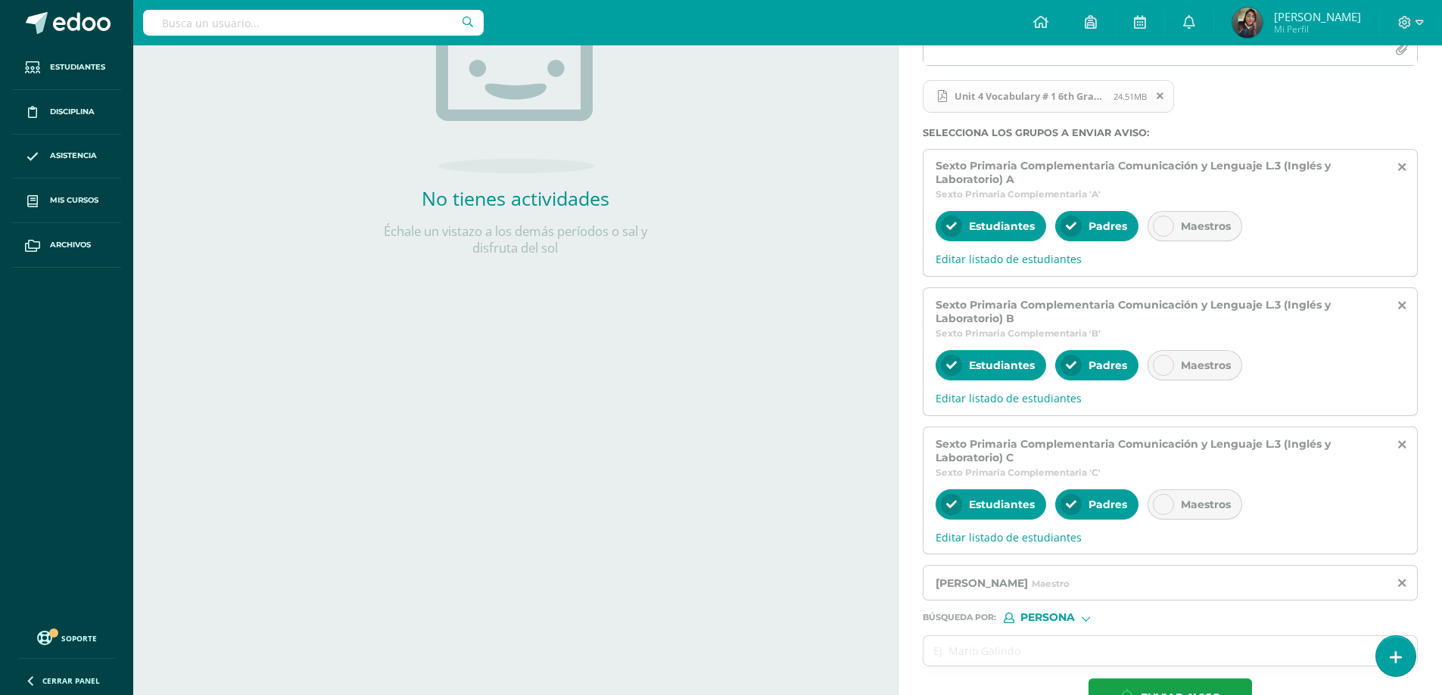
scroll to position [323, 0]
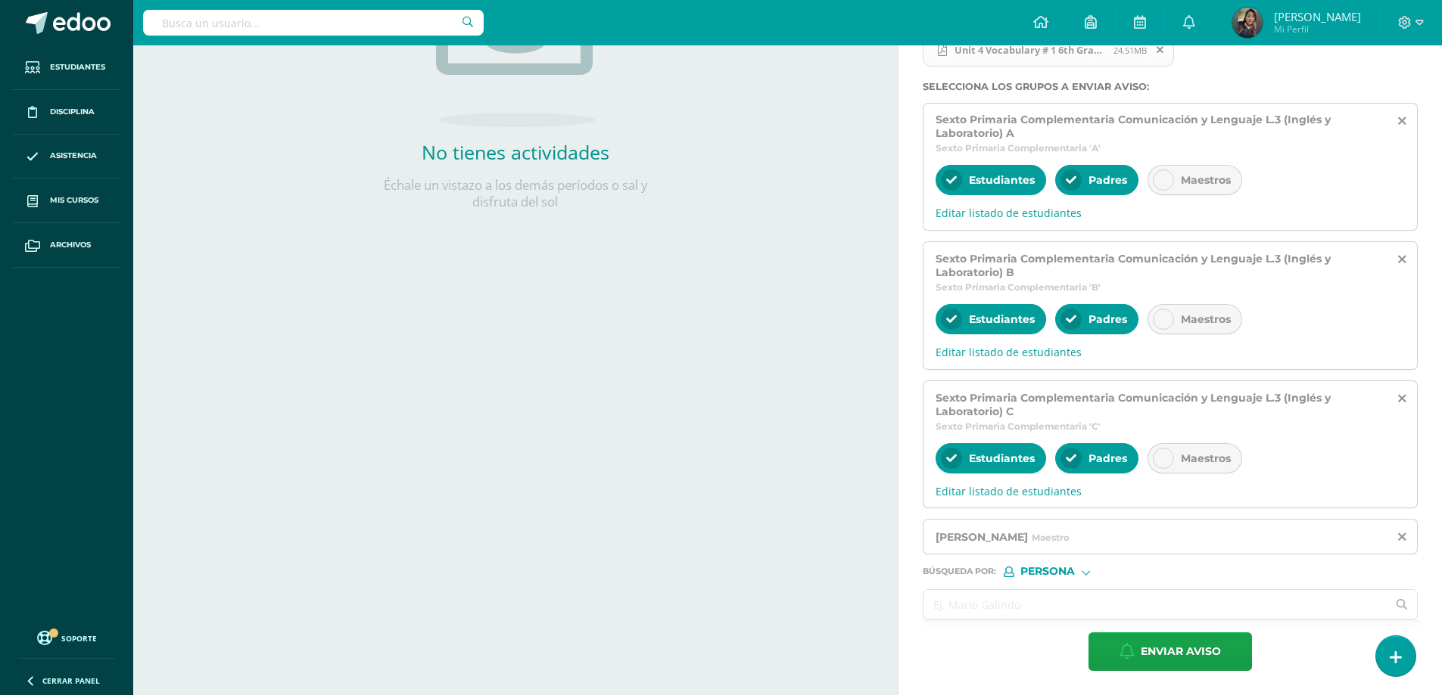
click at [1074, 611] on input "text" at bounding box center [1154, 605] width 463 height 30
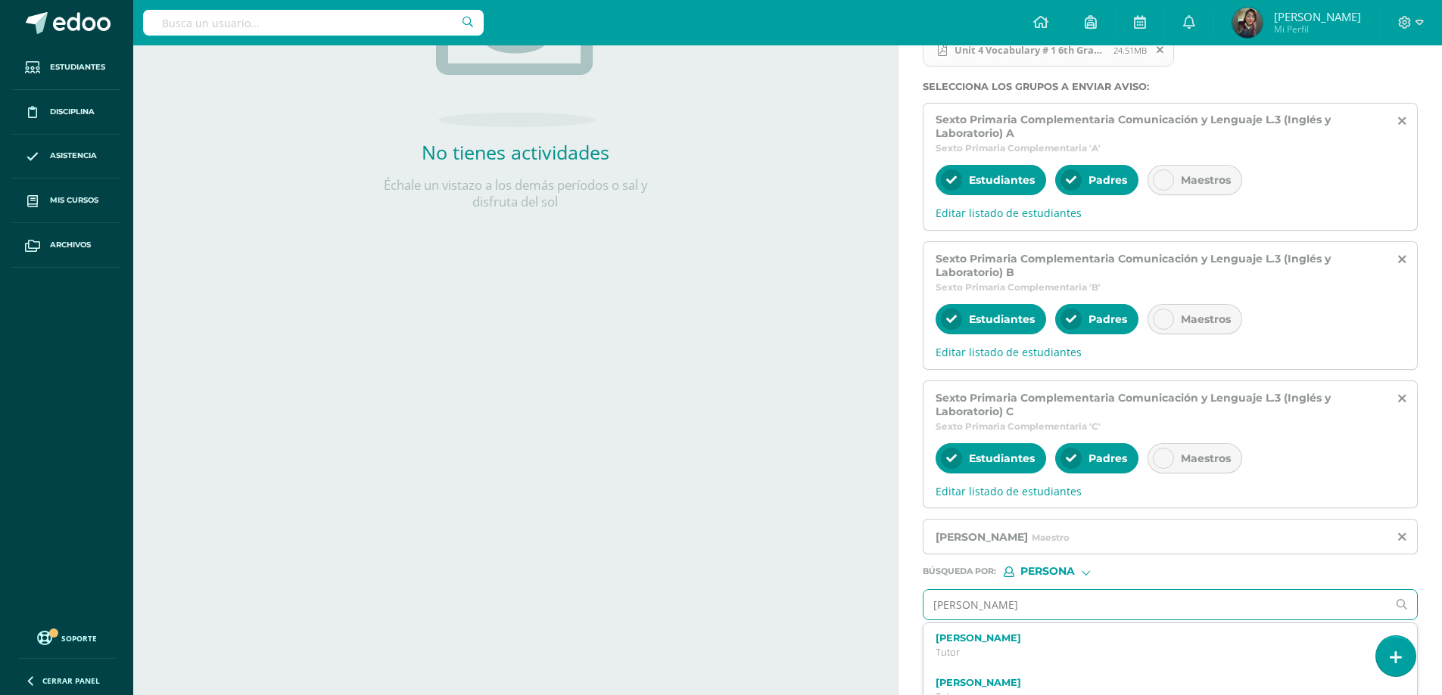
type input "[PERSON_NAME]"
click at [1059, 634] on label "[PERSON_NAME]" at bounding box center [1159, 638] width 449 height 11
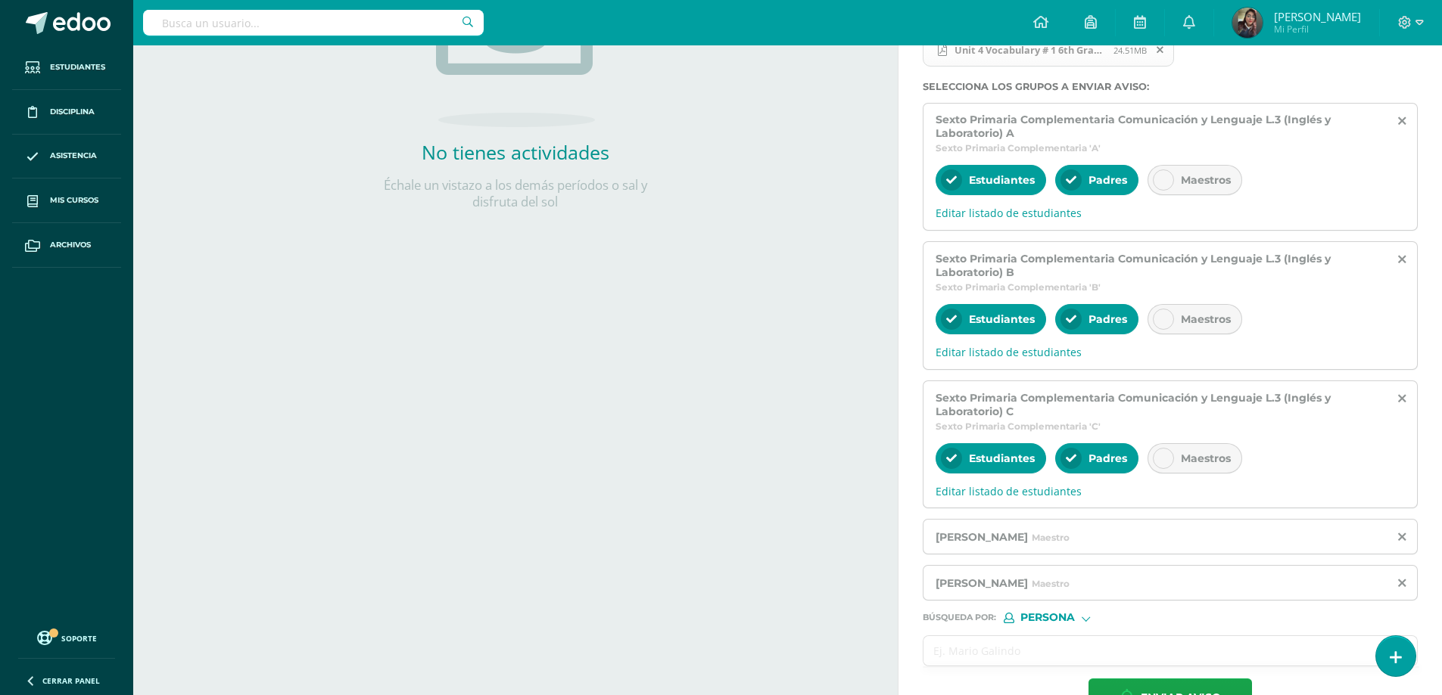
scroll to position [369, 0]
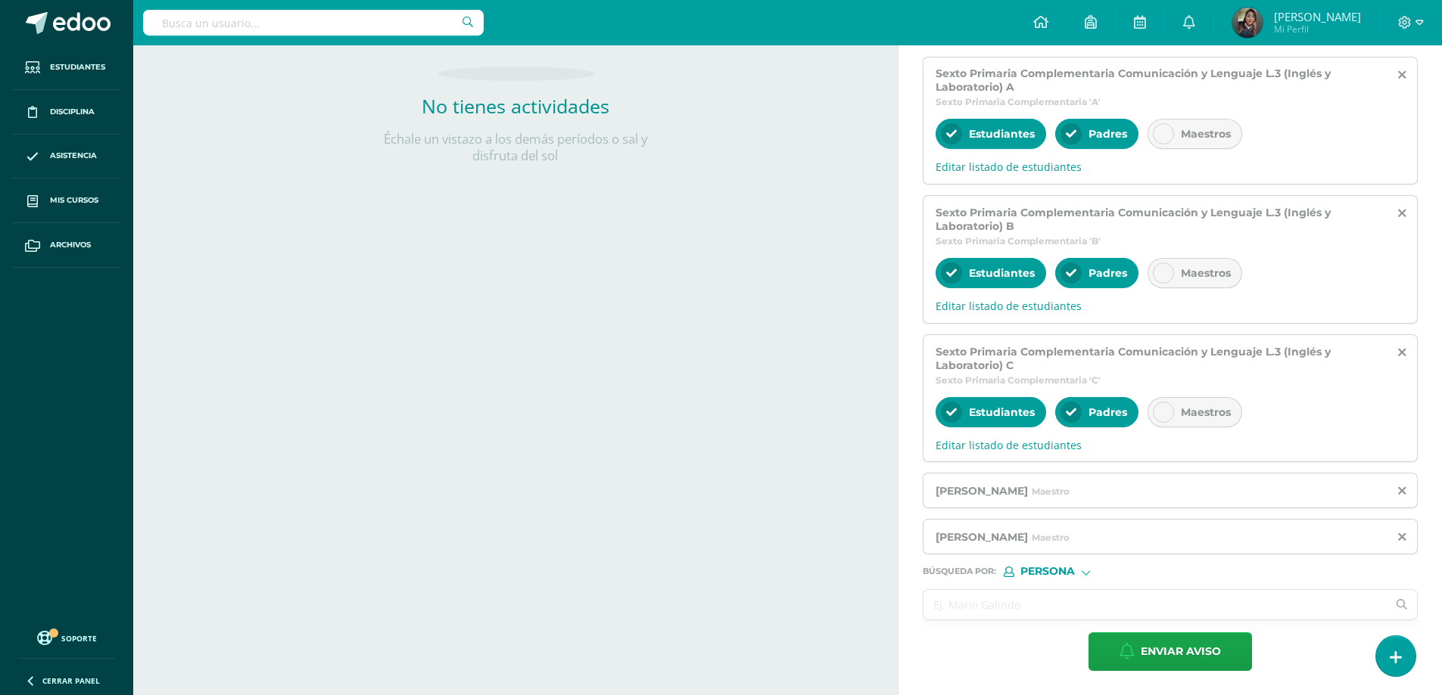
click at [1051, 612] on input "text" at bounding box center [1154, 605] width 463 height 30
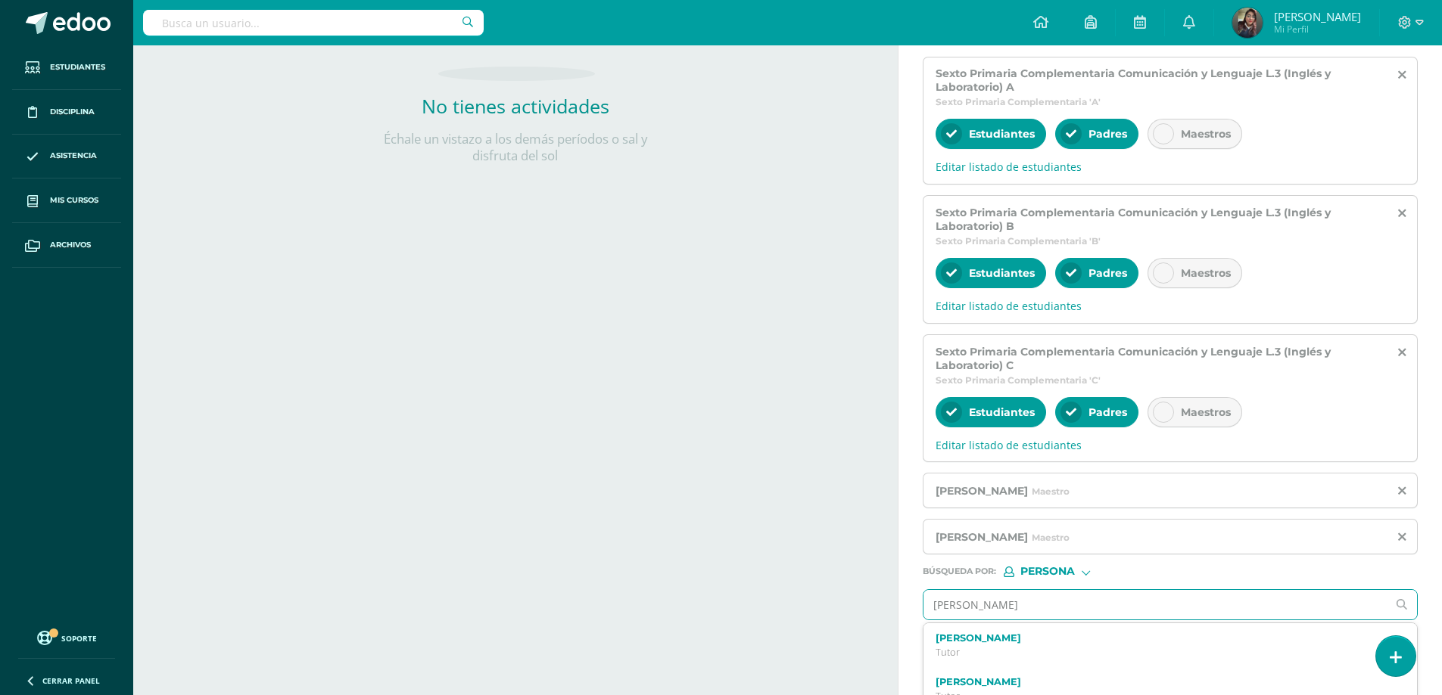
type input "[PERSON_NAME]"
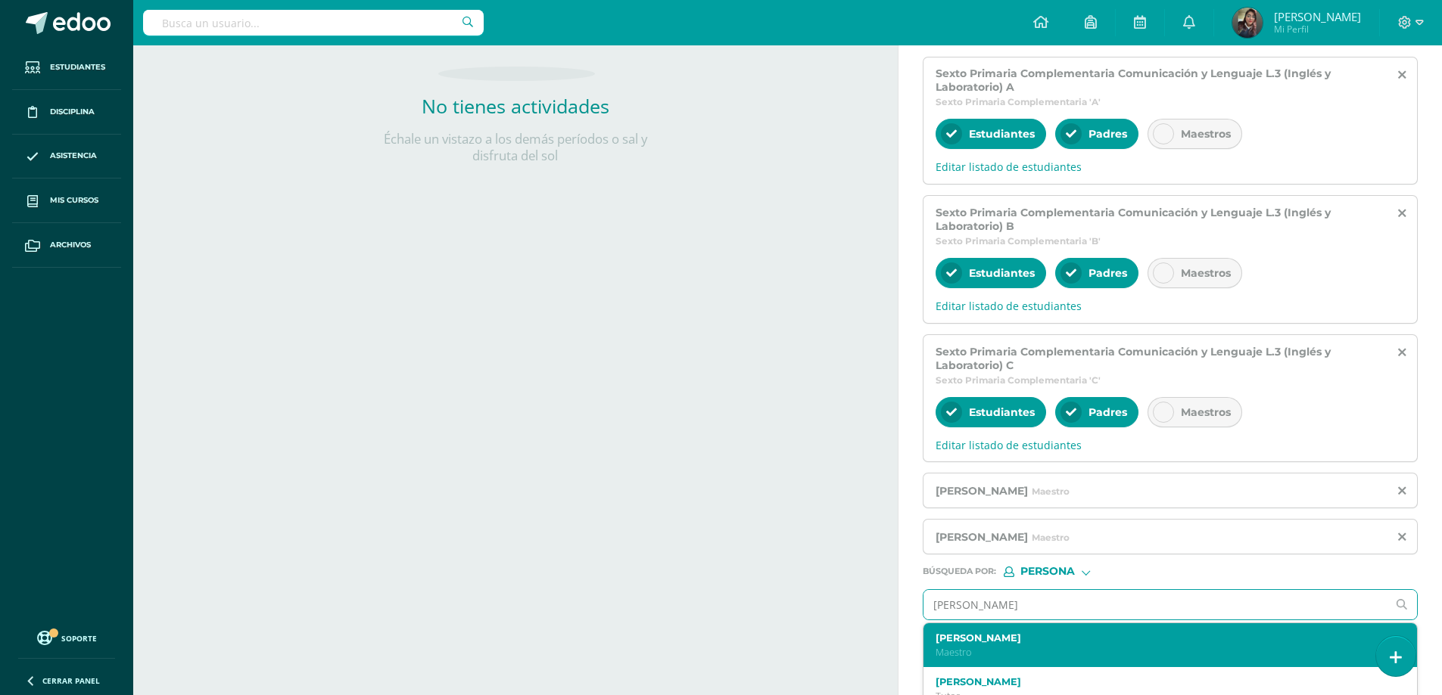
click at [1055, 642] on label "[PERSON_NAME]" at bounding box center [1159, 638] width 449 height 11
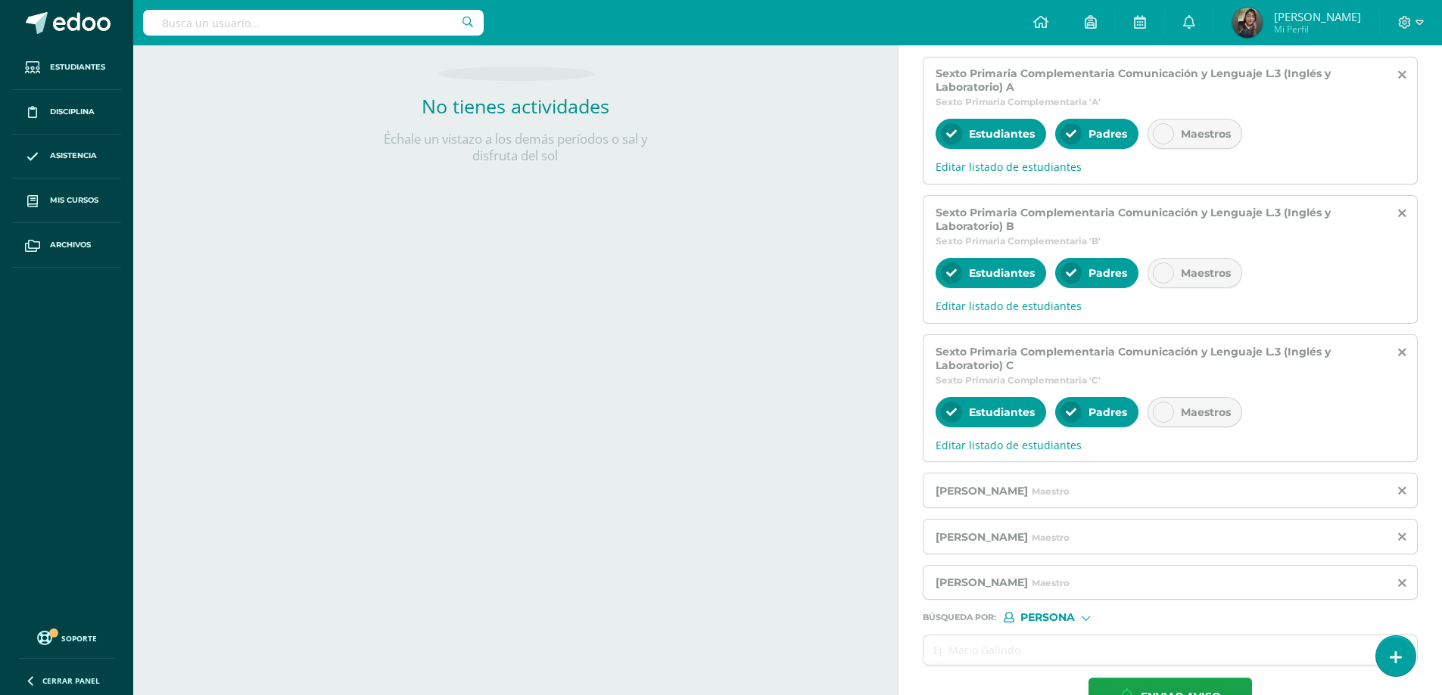
scroll to position [415, 0]
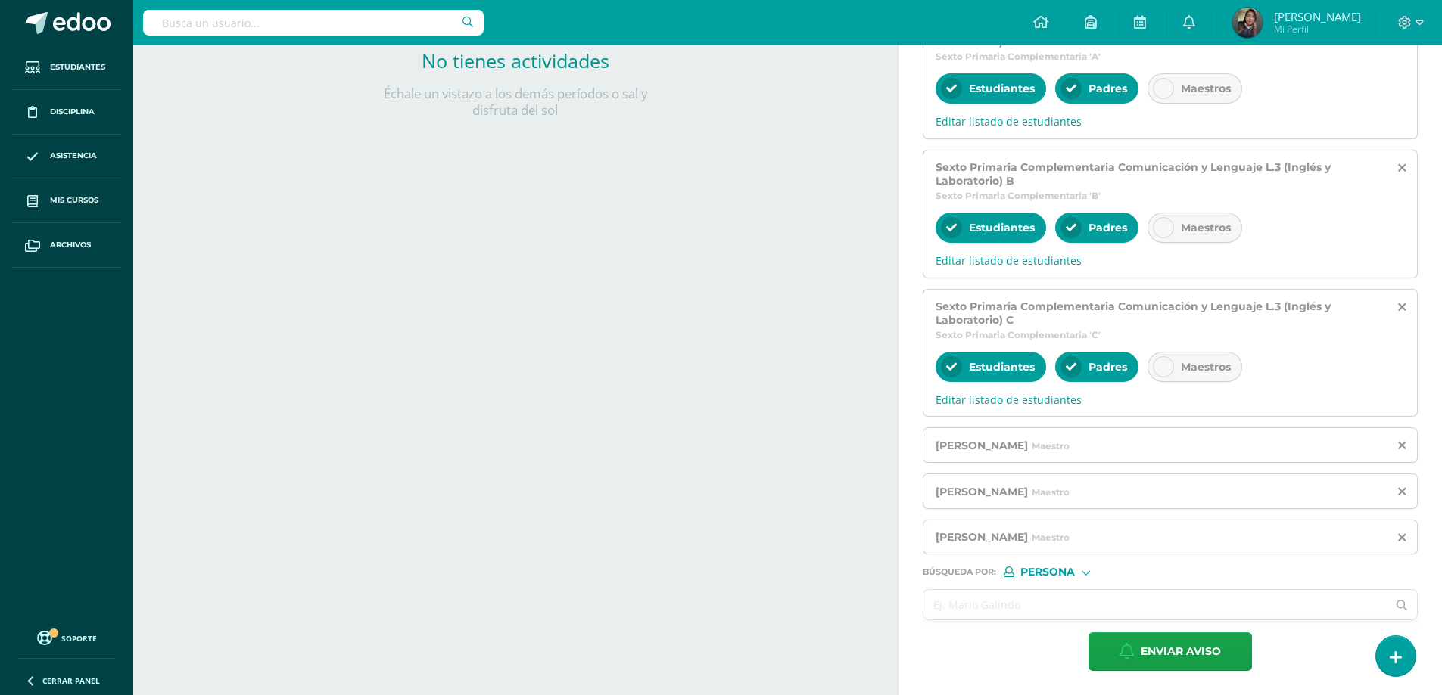
click at [1044, 607] on input "text" at bounding box center [1154, 605] width 463 height 30
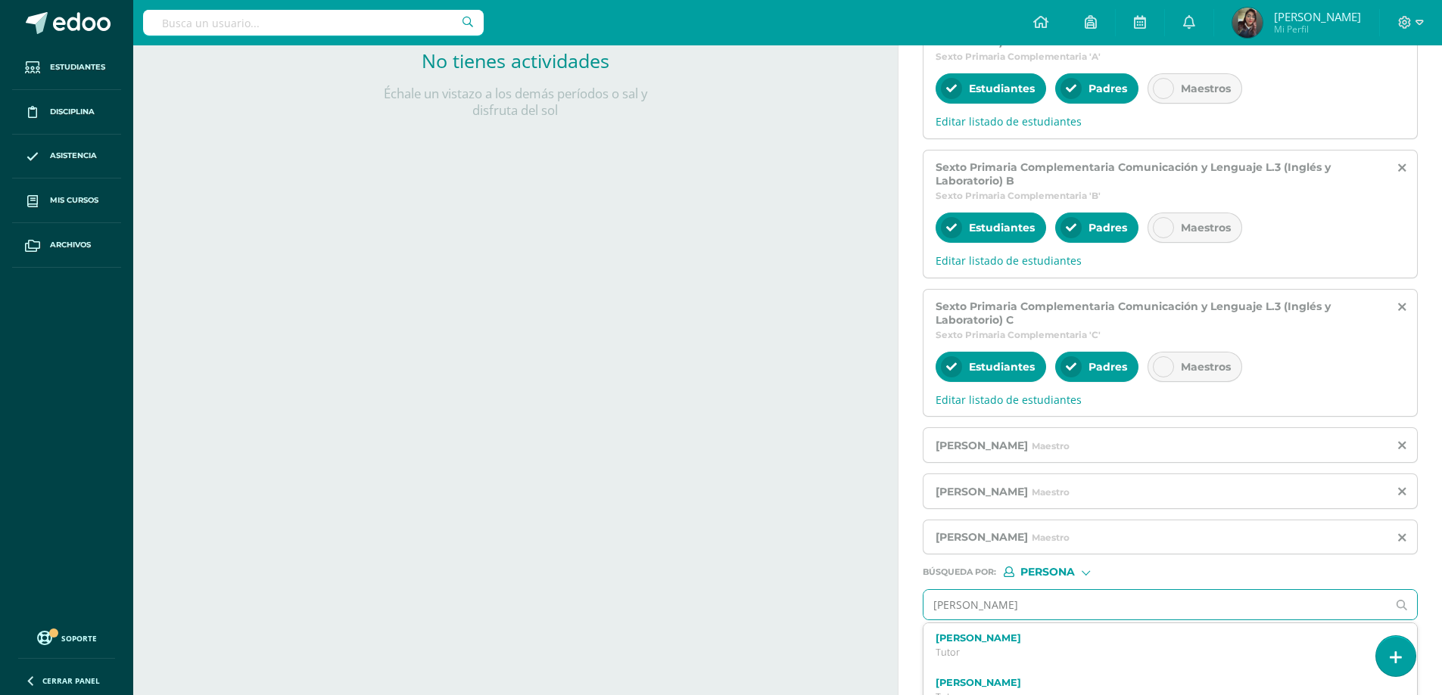
type input "[PERSON_NAME]"
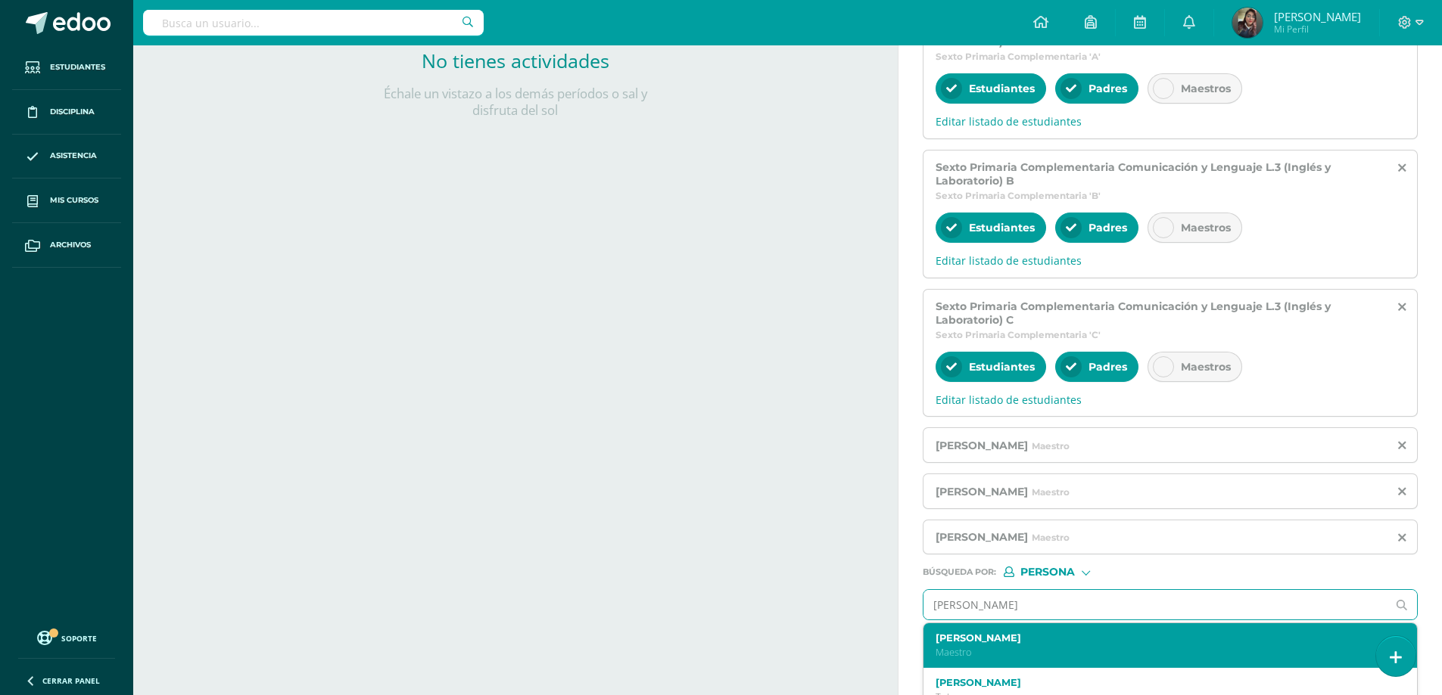
click at [1044, 634] on label "[PERSON_NAME]" at bounding box center [1159, 638] width 449 height 11
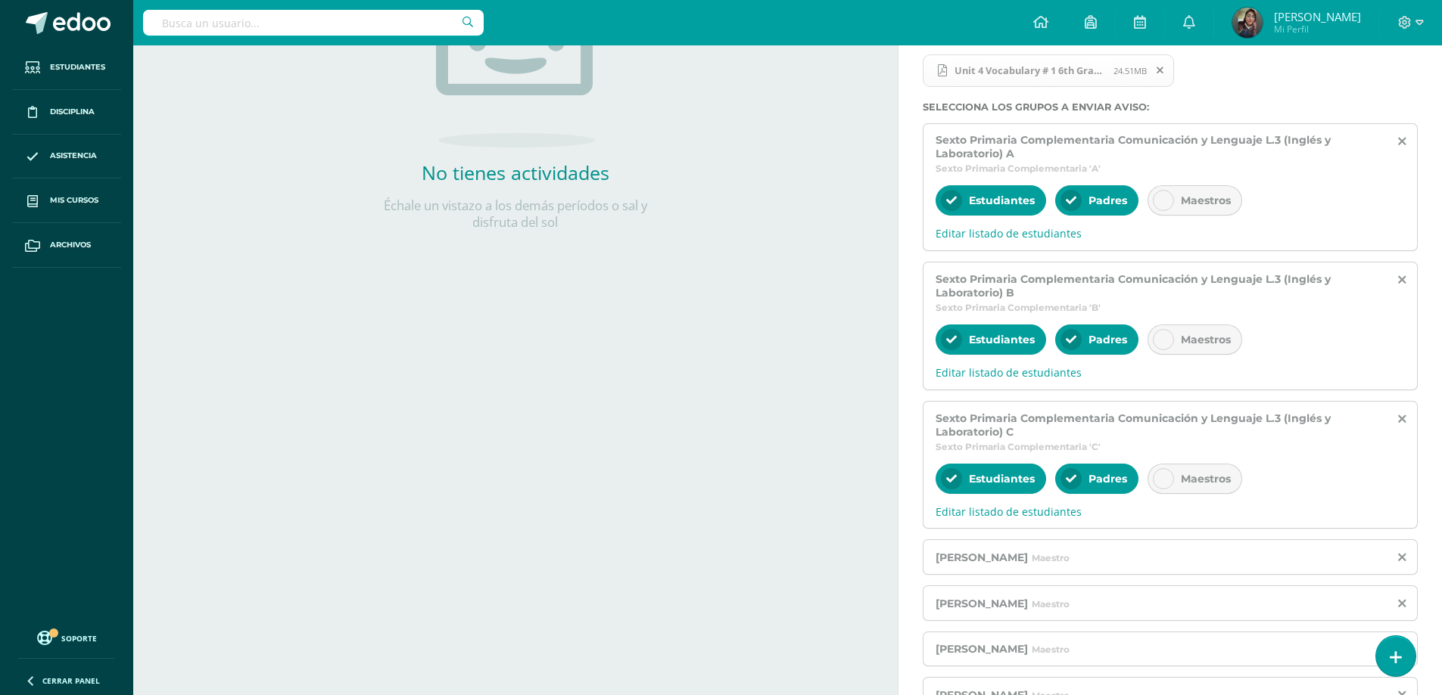
scroll to position [461, 0]
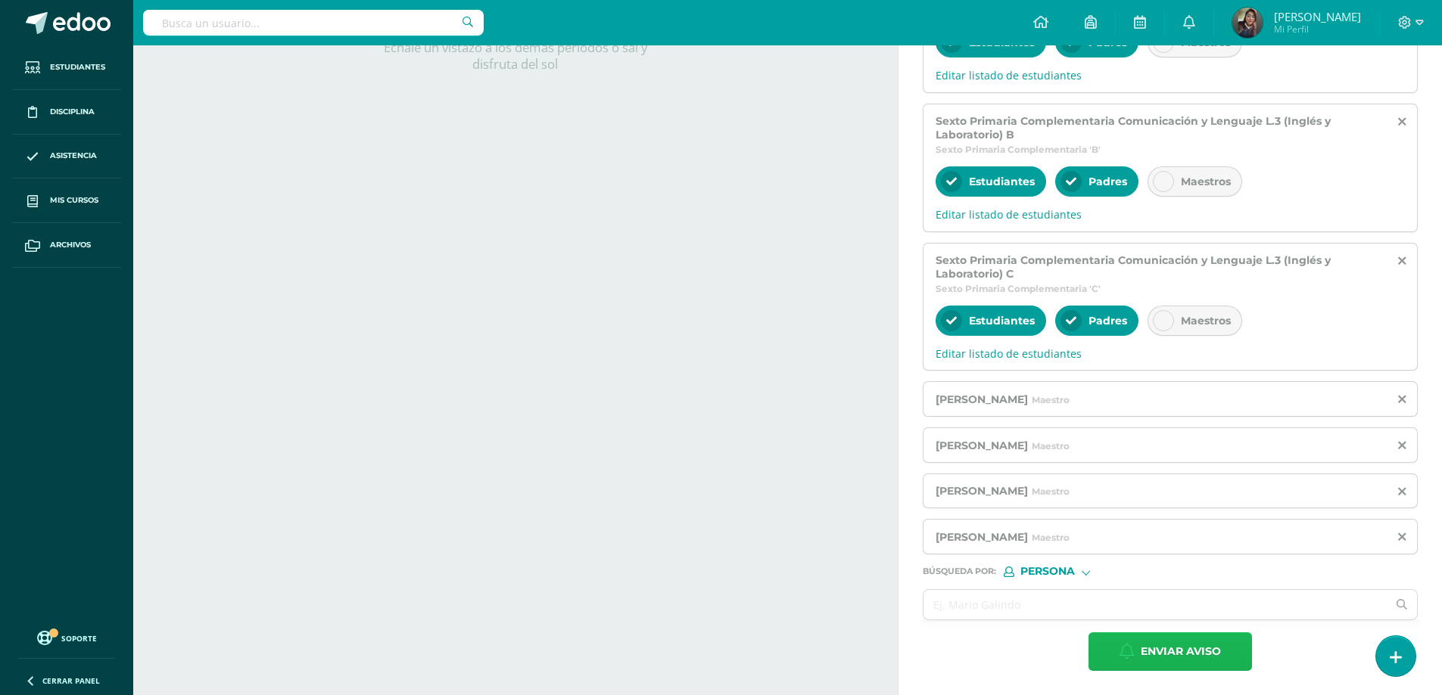
click at [1142, 651] on span "Enviar aviso" at bounding box center [1180, 651] width 80 height 37
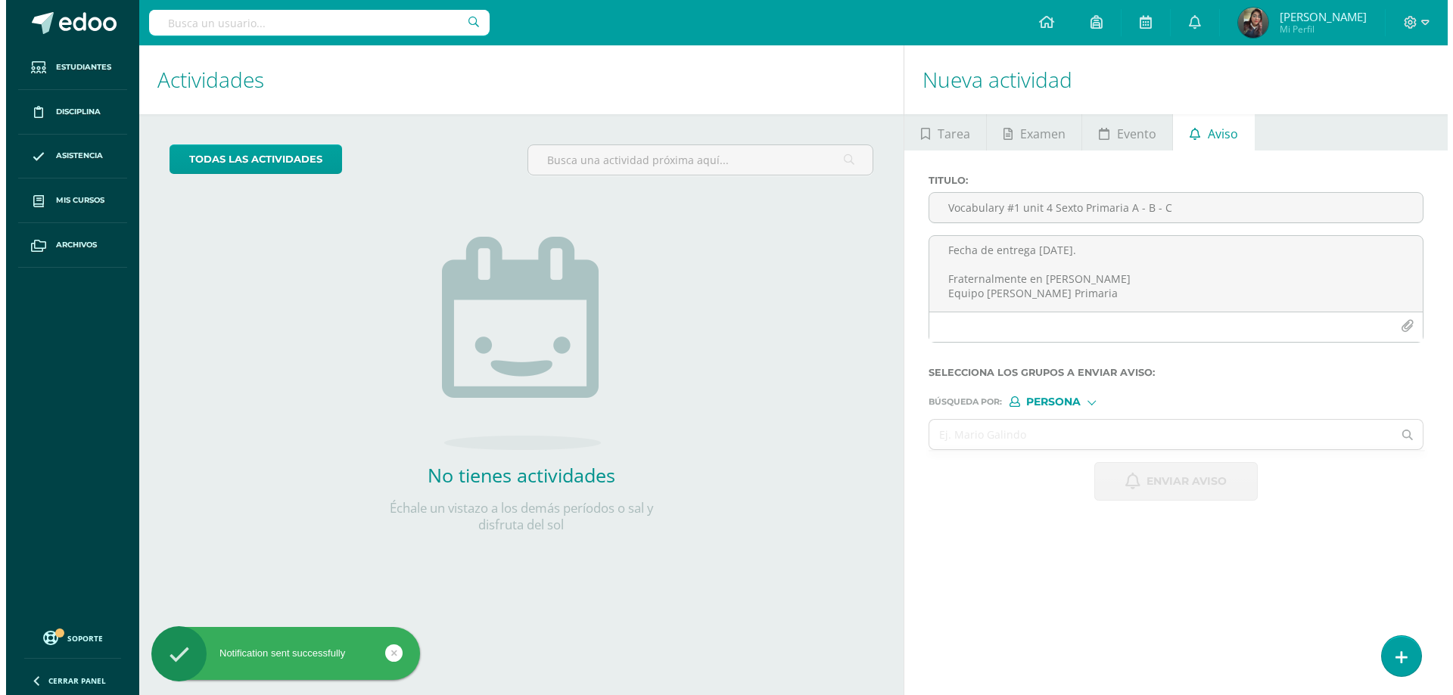
scroll to position [0, 0]
